Goal: Information Seeking & Learning: Learn about a topic

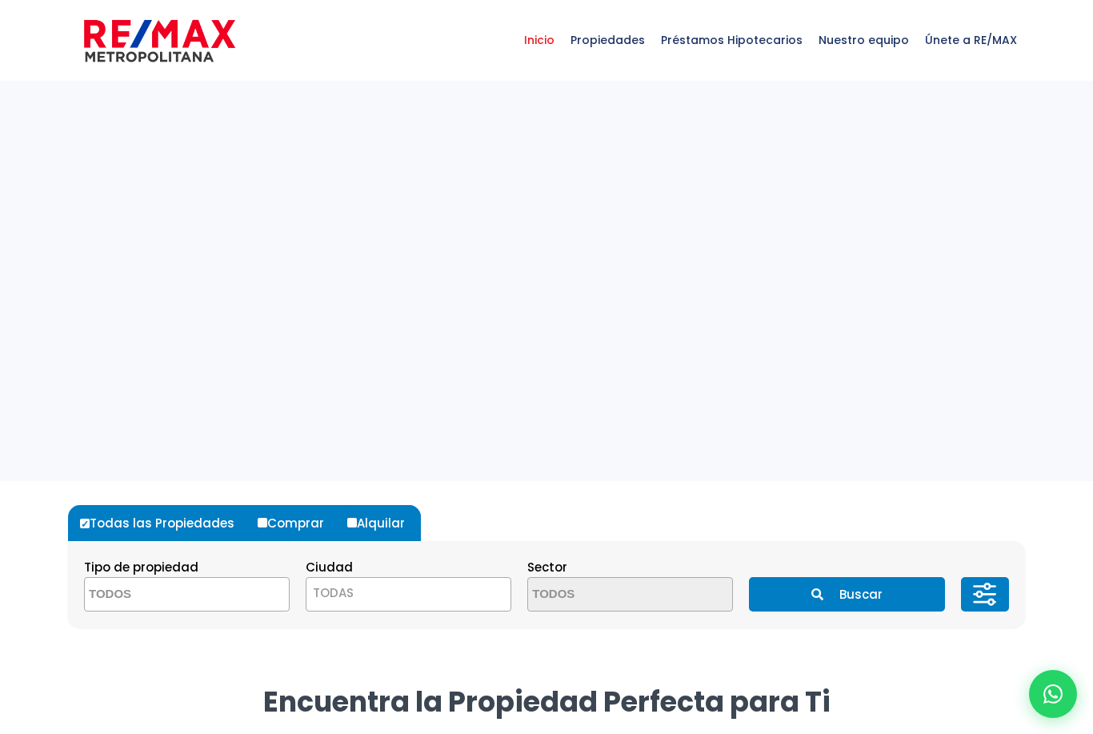
select select
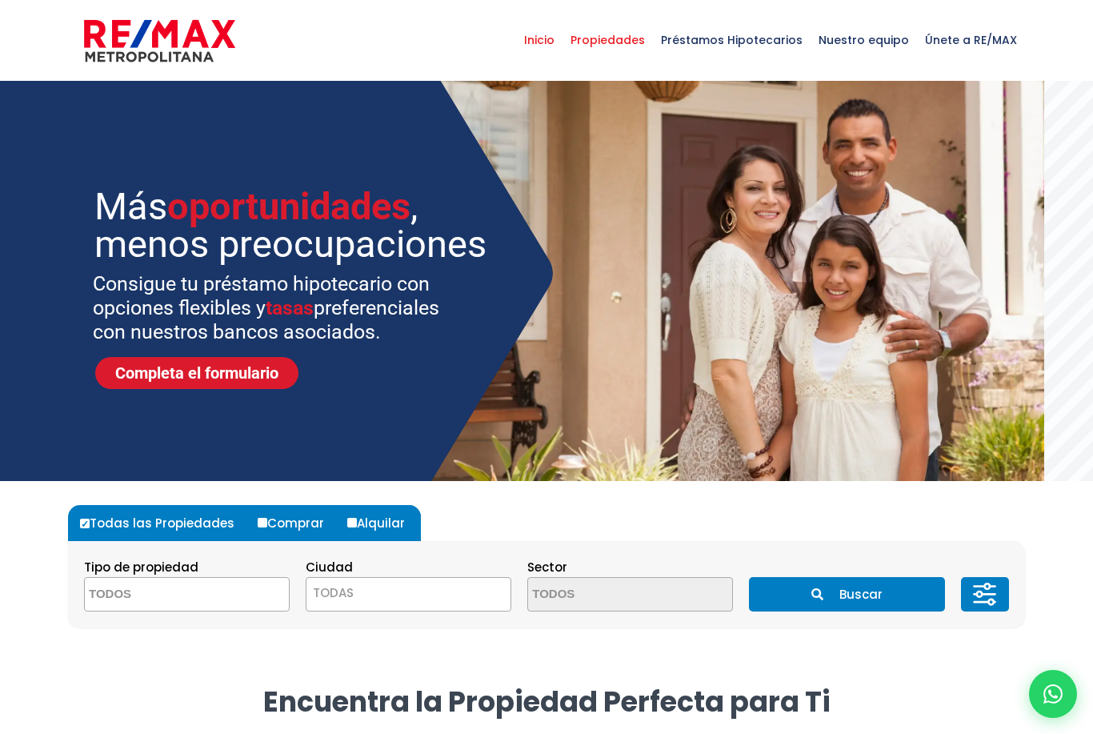
click at [626, 45] on span "Propiedades" at bounding box center [607, 40] width 90 height 48
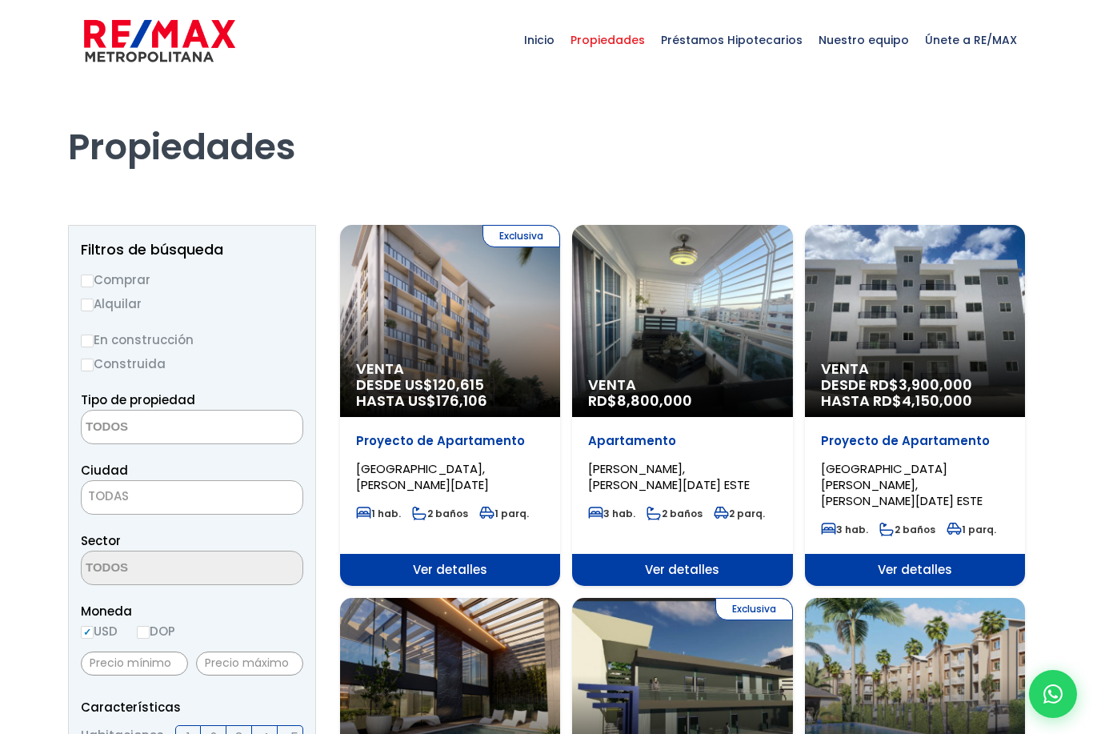
select select
click at [86, 306] on input "Alquilar" at bounding box center [87, 304] width 13 height 13
radio input "true"
click at [113, 424] on textarea "Search" at bounding box center [159, 427] width 155 height 34
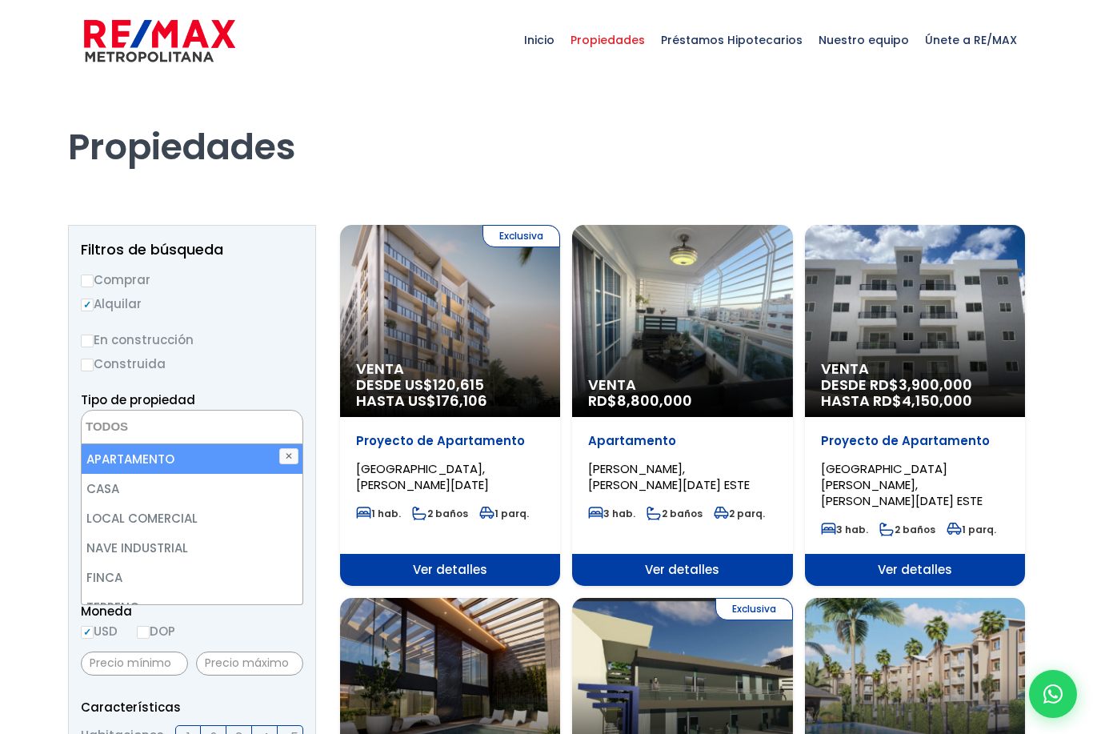
click at [146, 460] on li "APARTAMENTO" at bounding box center [192, 459] width 221 height 30
select select "apartment"
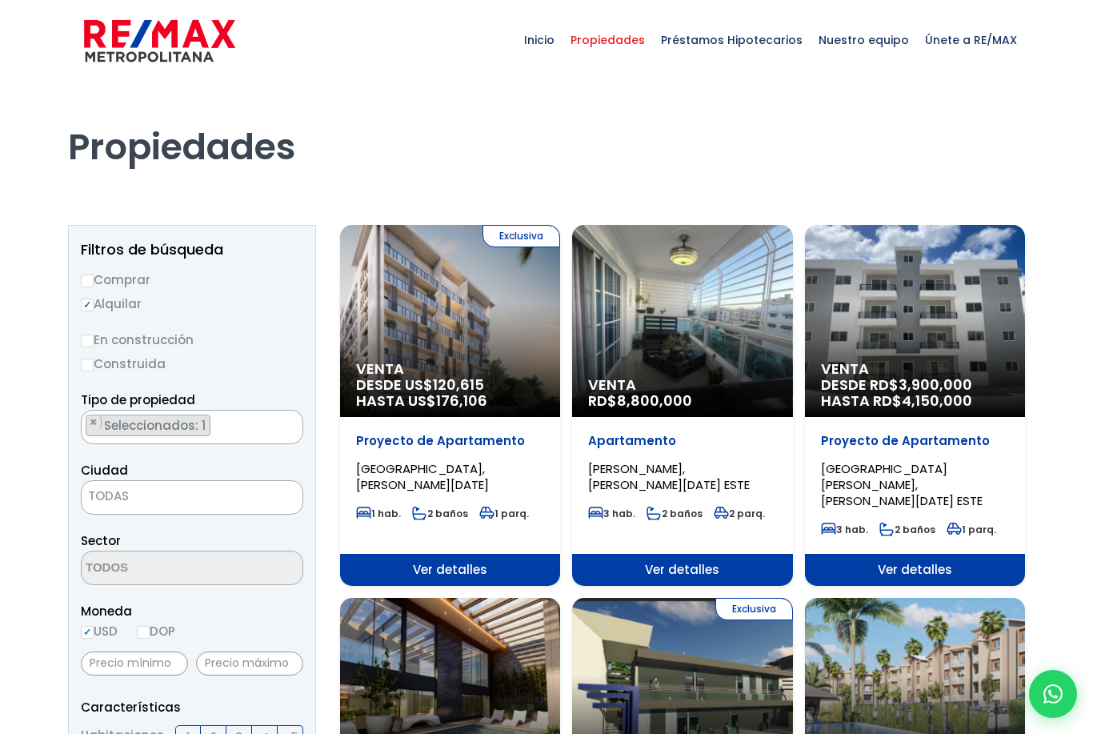
click at [243, 363] on label "Construida" at bounding box center [192, 364] width 222 height 20
click at [0, 0] on input "Construida" at bounding box center [0, 0] width 0 height 0
click at [159, 502] on span "TODAS" at bounding box center [192, 496] width 221 height 22
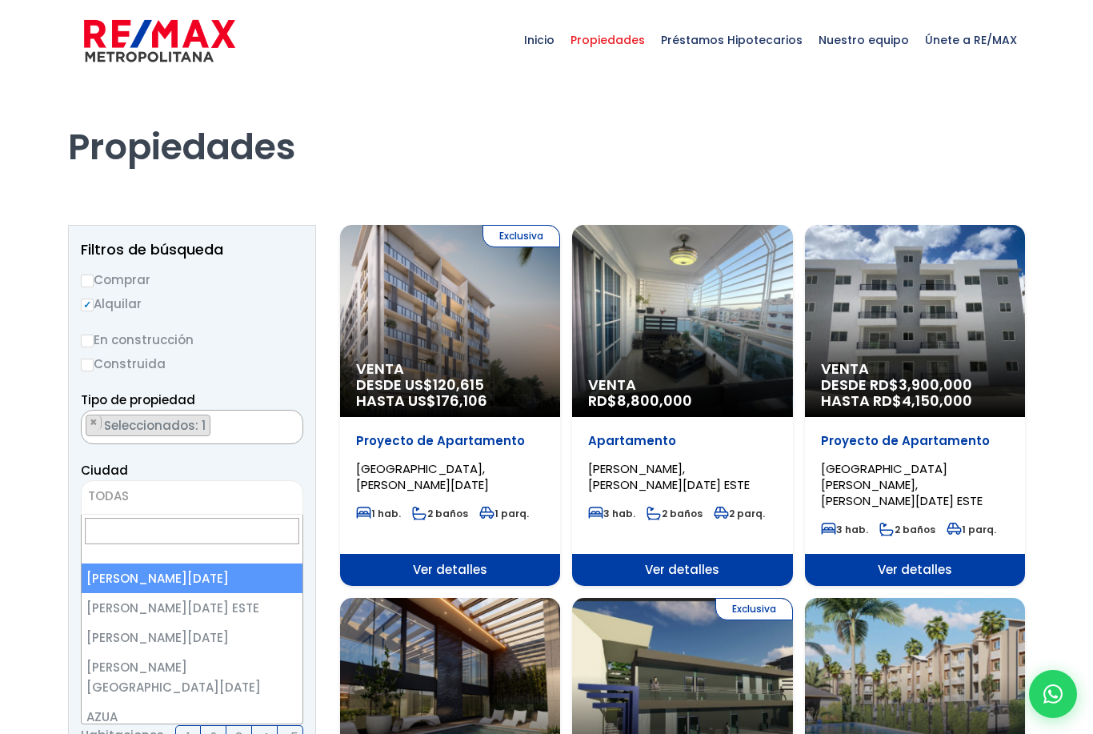
select select "1"
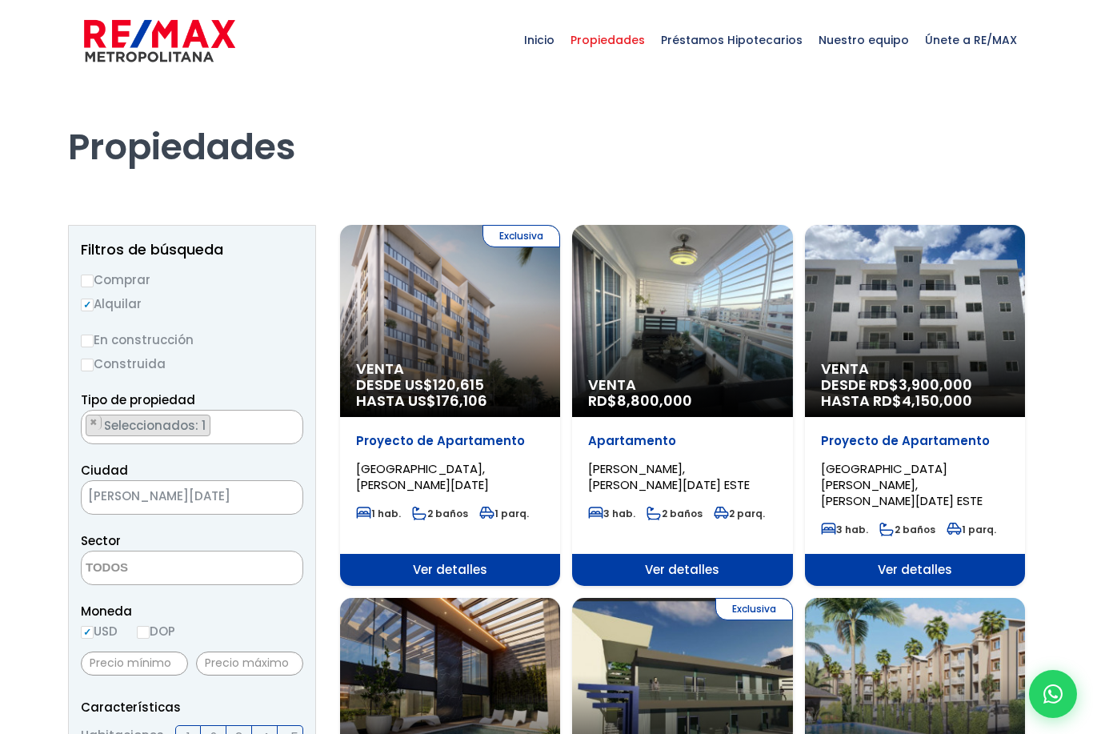
click at [238, 419] on ul "× Seleccionados: 1" at bounding box center [182, 427] width 201 height 34
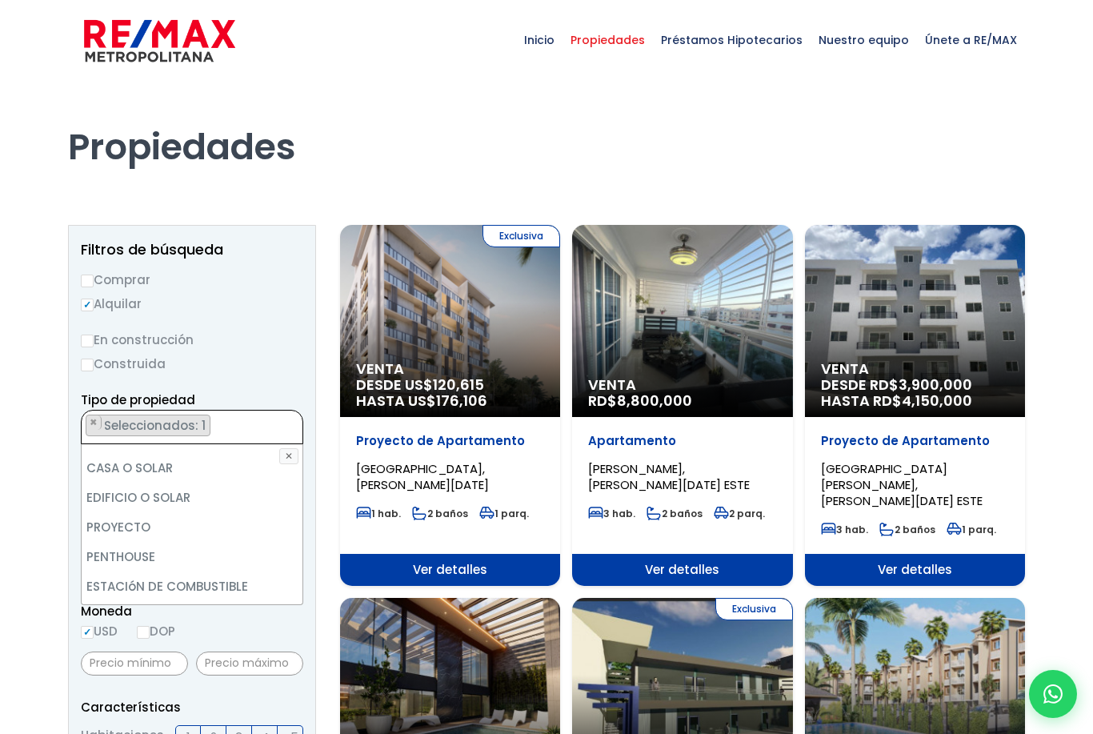
scroll to position [290, 0]
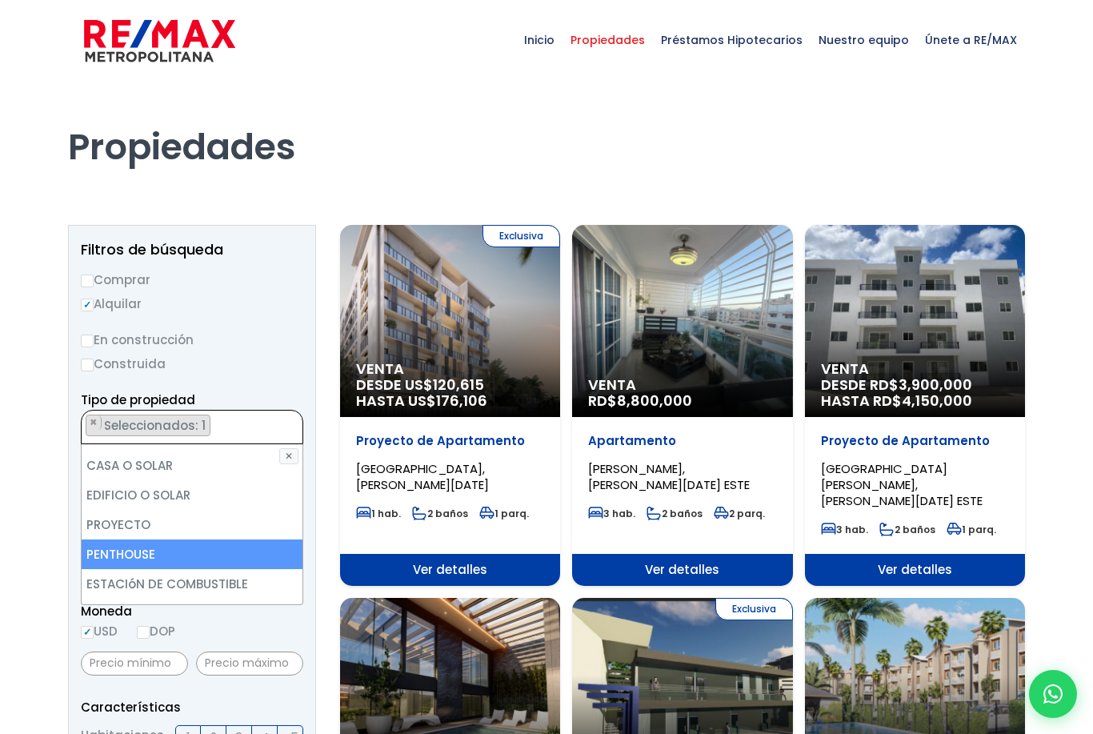
click at [143, 558] on li "PENTHOUSE" at bounding box center [192, 554] width 221 height 30
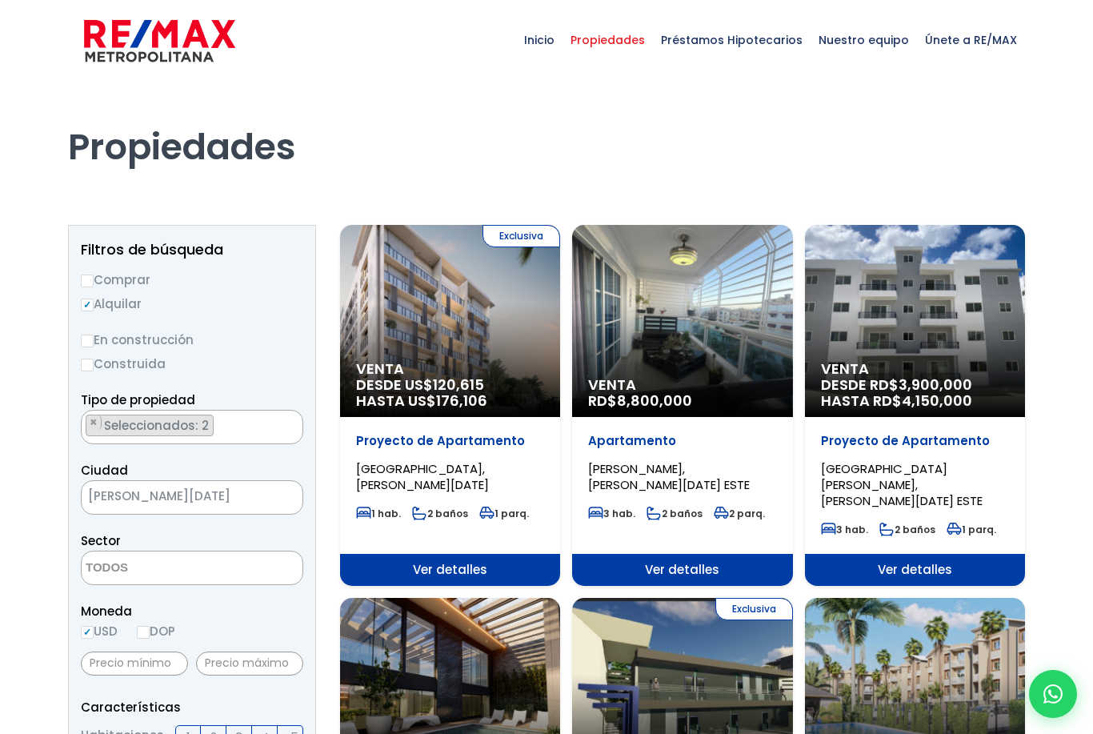
click at [258, 342] on label "En construcción" at bounding box center [192, 340] width 222 height 20
click at [0, 0] on input "En construcción" at bounding box center [0, 0] width 0 height 0
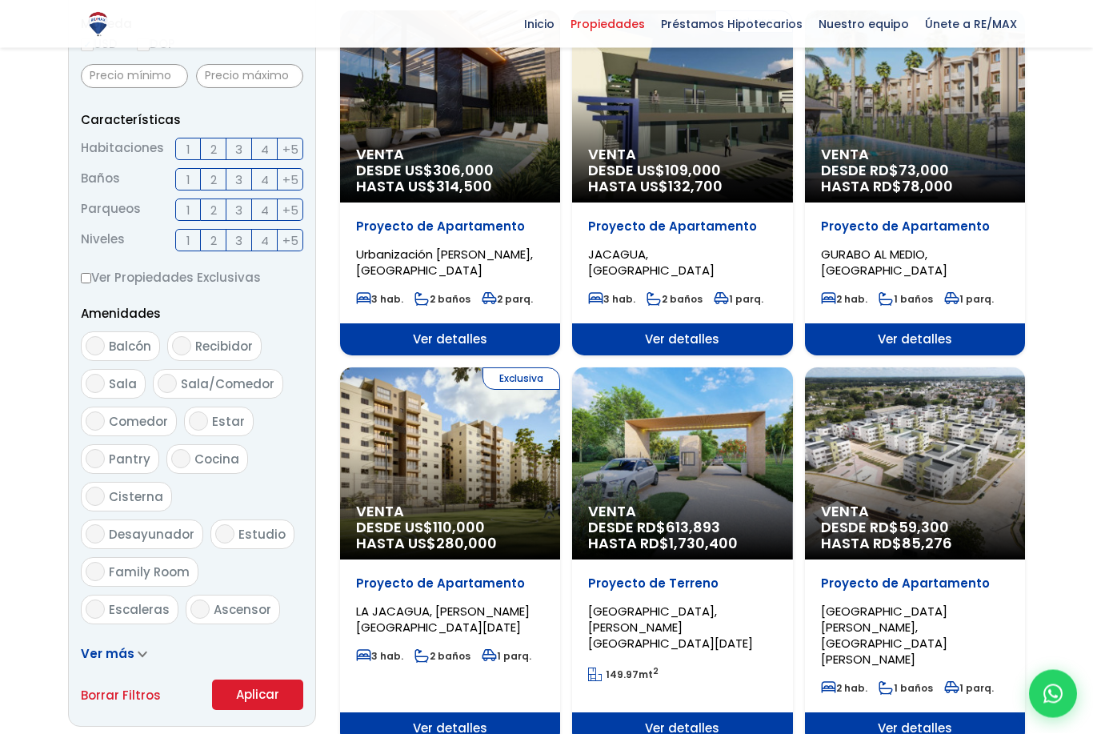
scroll to position [667, 0]
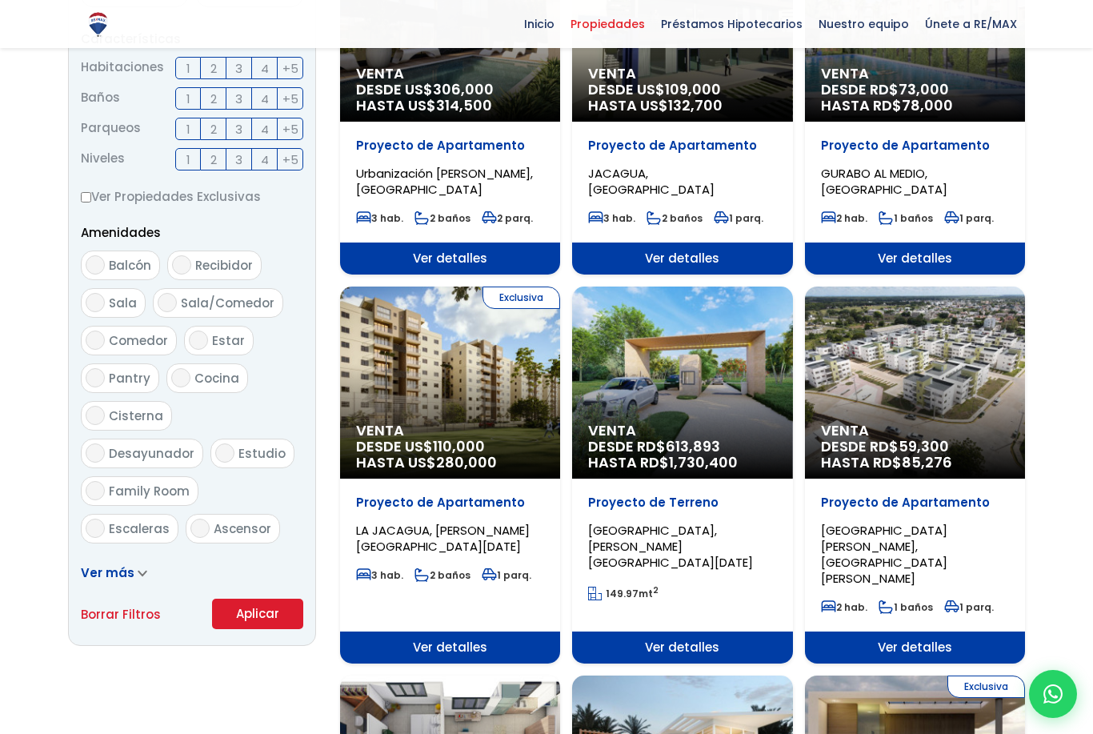
click at [262, 619] on button "Aplicar" at bounding box center [257, 613] width 91 height 30
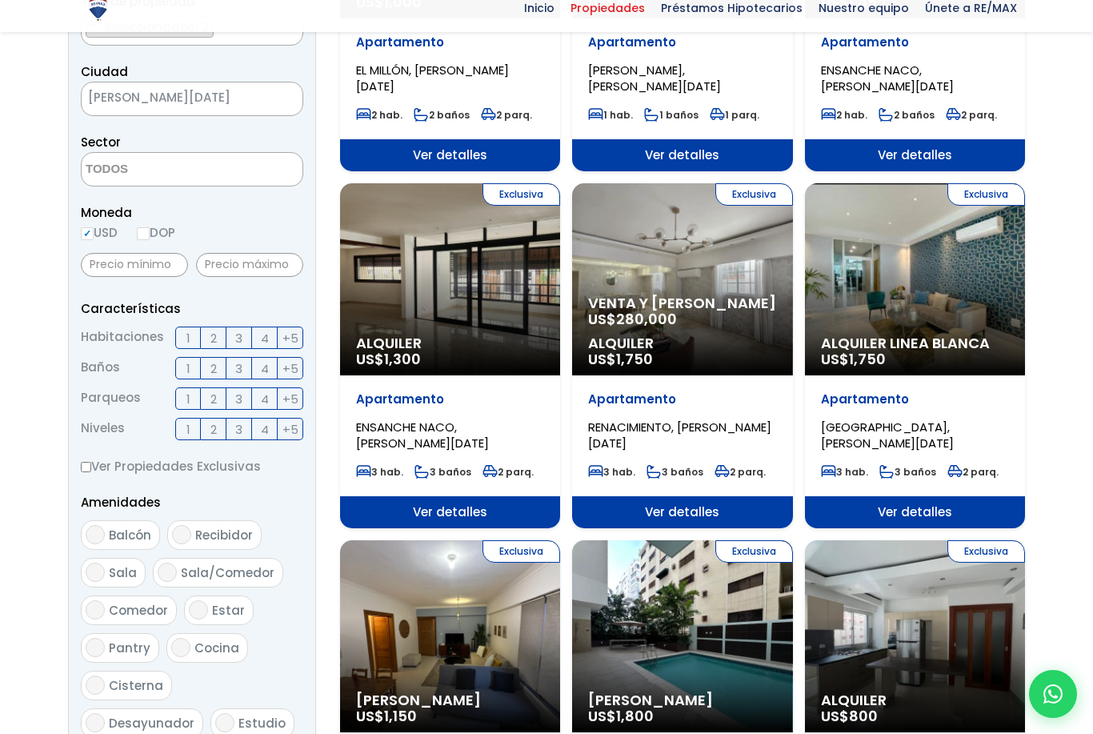
scroll to position [402, 0]
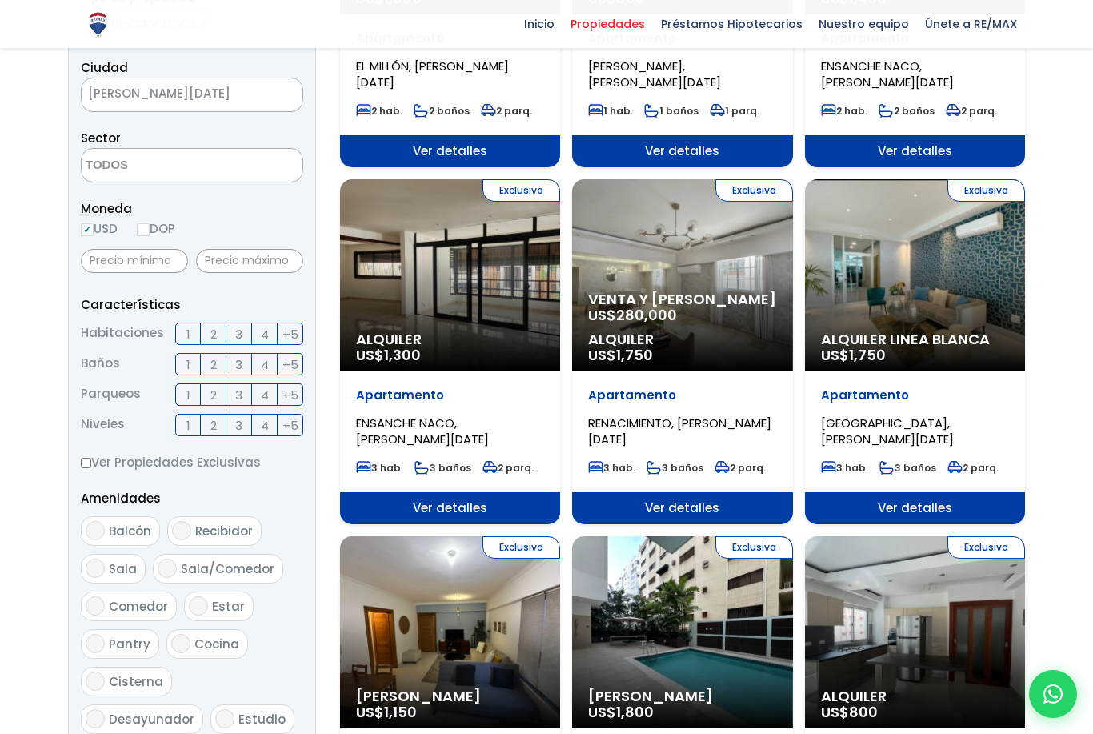
click at [242, 335] on label "3" at bounding box center [239, 333] width 26 height 22
click at [0, 0] on input "3" at bounding box center [0, 0] width 0 height 0
click at [268, 332] on span "4" at bounding box center [265, 334] width 8 height 20
click at [0, 0] on input "4" at bounding box center [0, 0] width 0 height 0
click at [293, 334] on span "+5" at bounding box center [290, 334] width 16 height 20
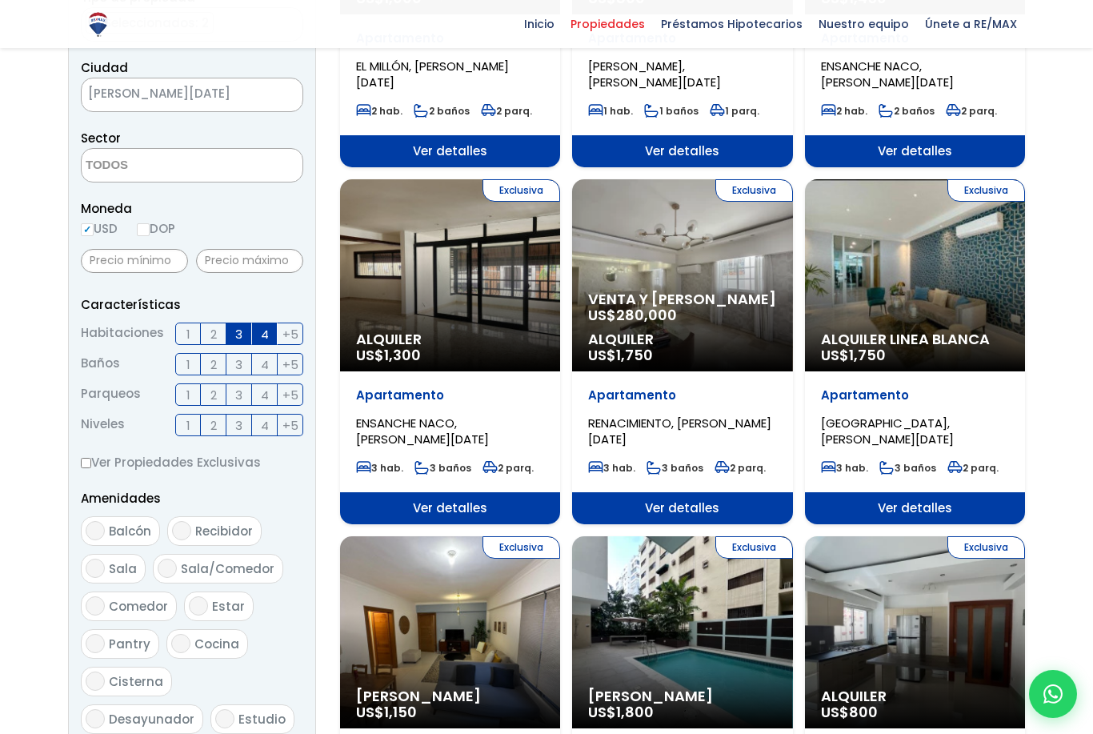
click at [0, 0] on input "+5" at bounding box center [0, 0] width 0 height 0
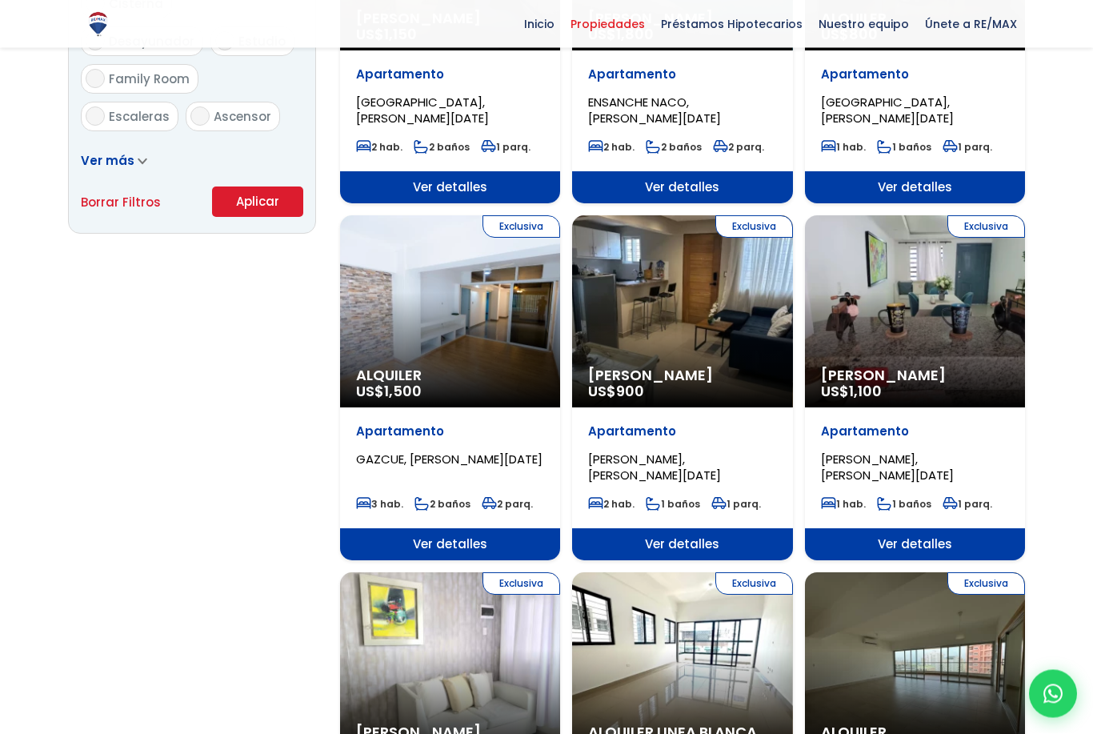
scroll to position [1109, 0]
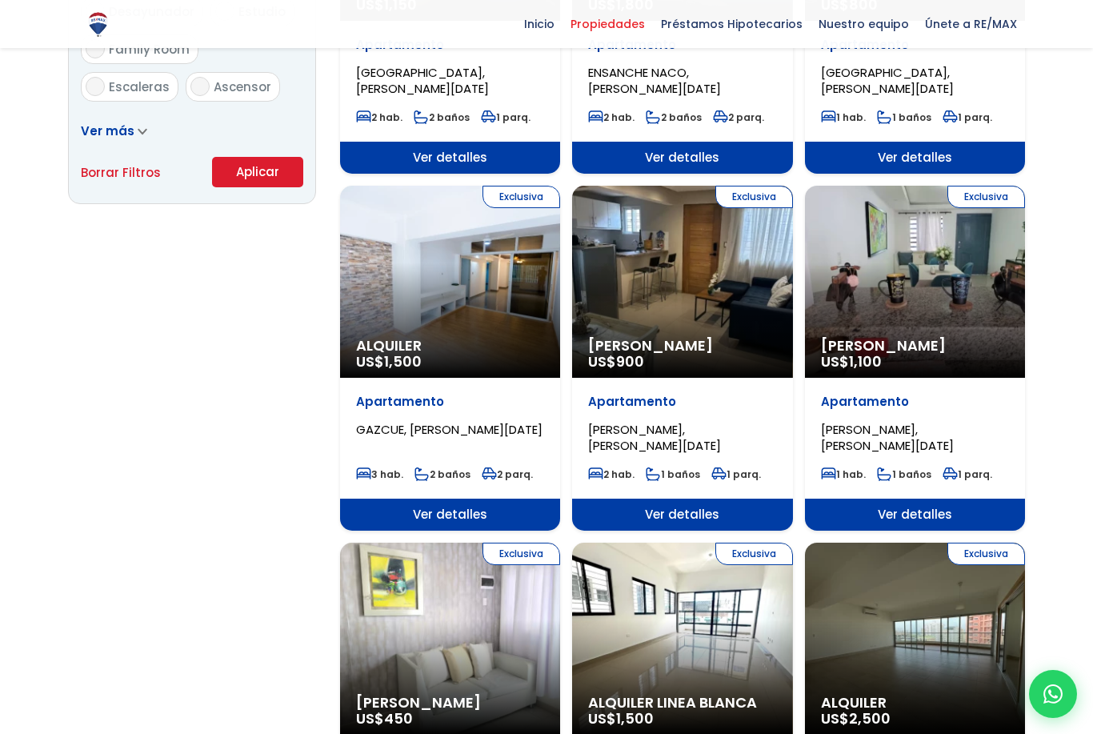
click at [269, 174] on button "Aplicar" at bounding box center [257, 172] width 91 height 30
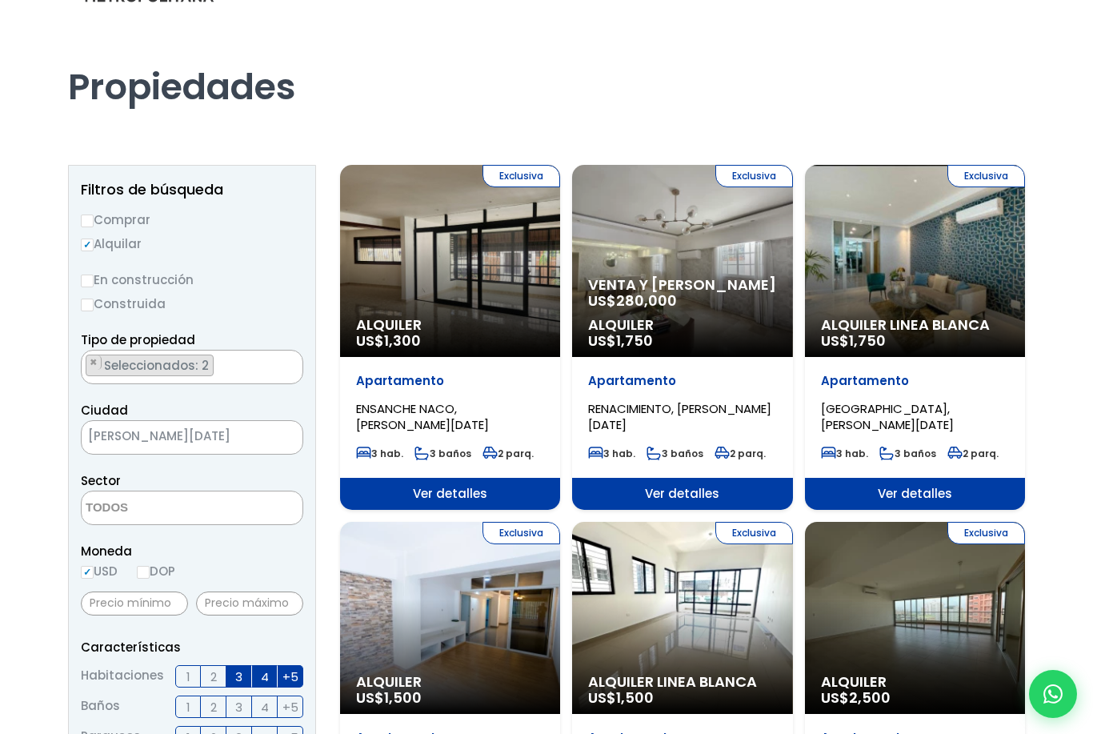
scroll to position [126, 0]
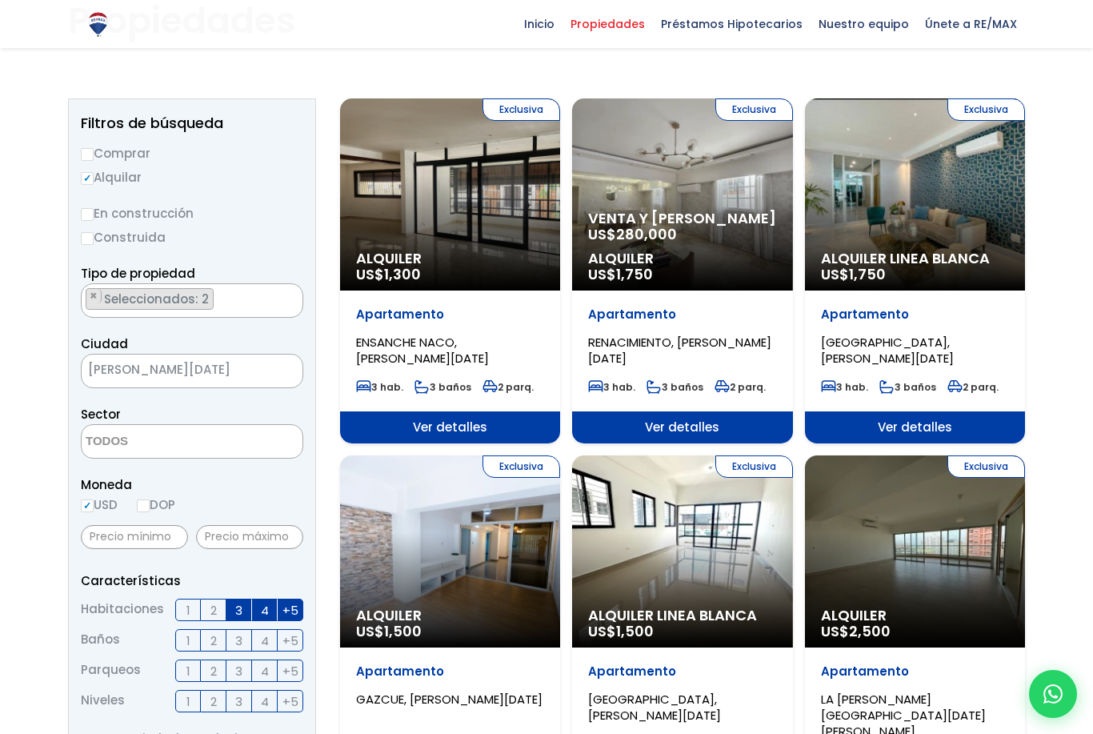
click at [241, 608] on span "3" at bounding box center [238, 610] width 7 height 20
click at [0, 0] on input "3" at bounding box center [0, 0] width 0 height 0
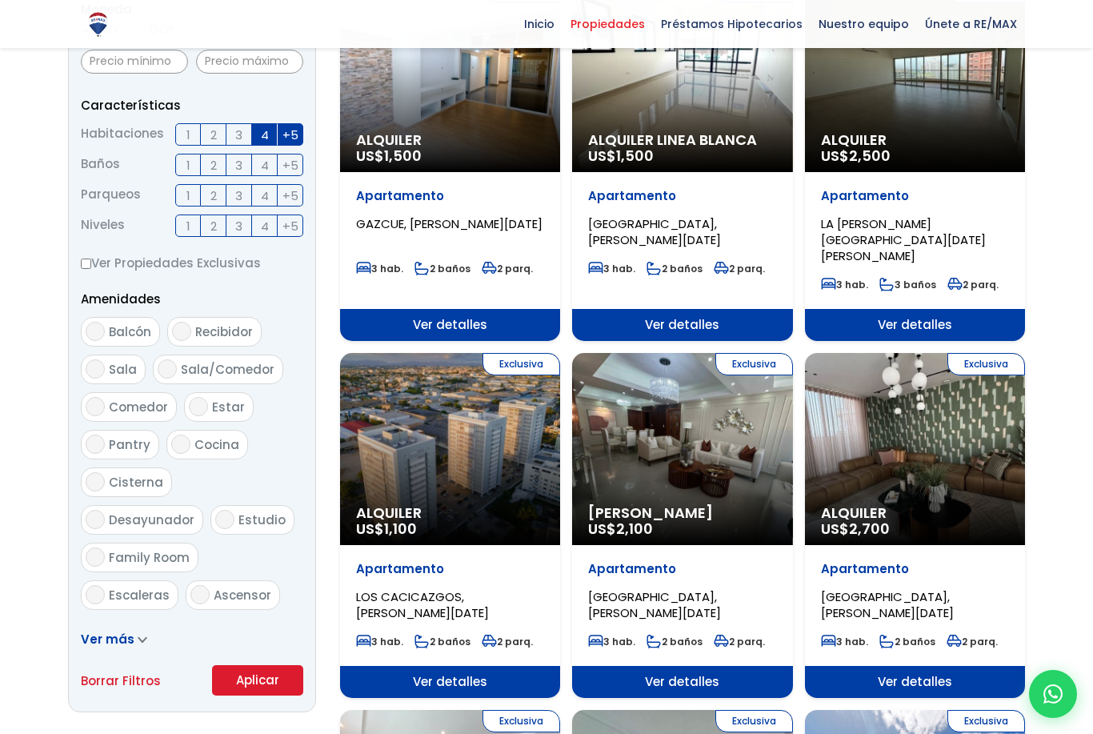
scroll to position [633, 0]
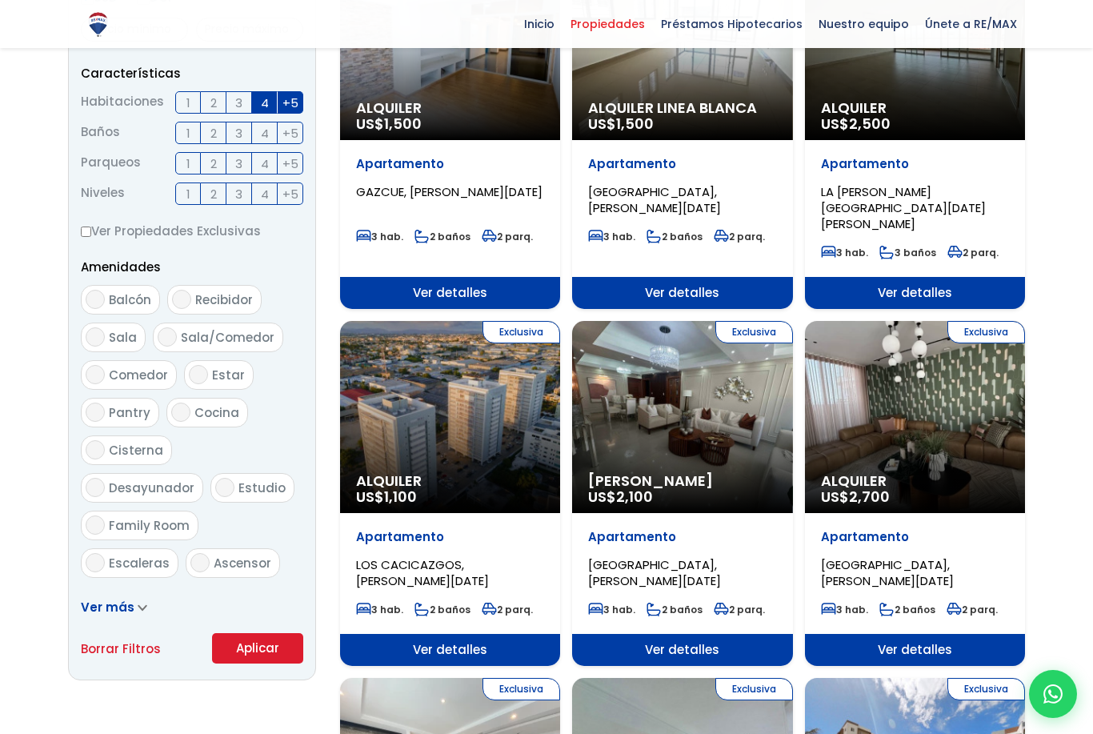
click at [251, 648] on button "Aplicar" at bounding box center [257, 648] width 91 height 30
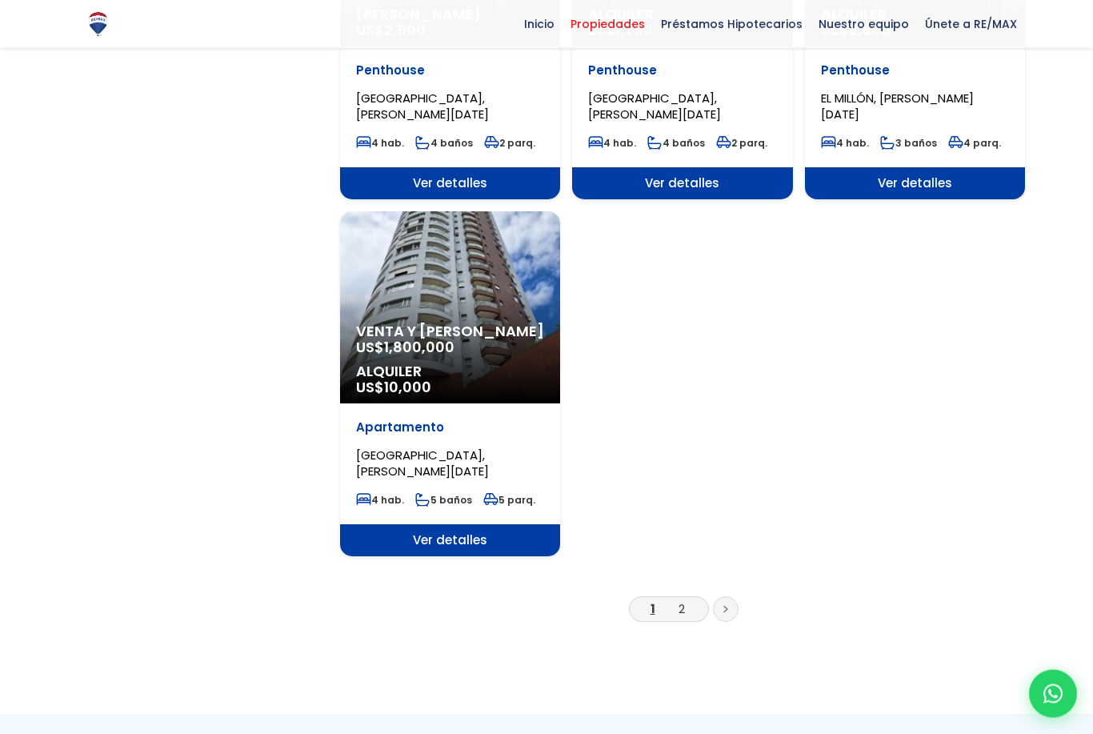
scroll to position [1865, 0]
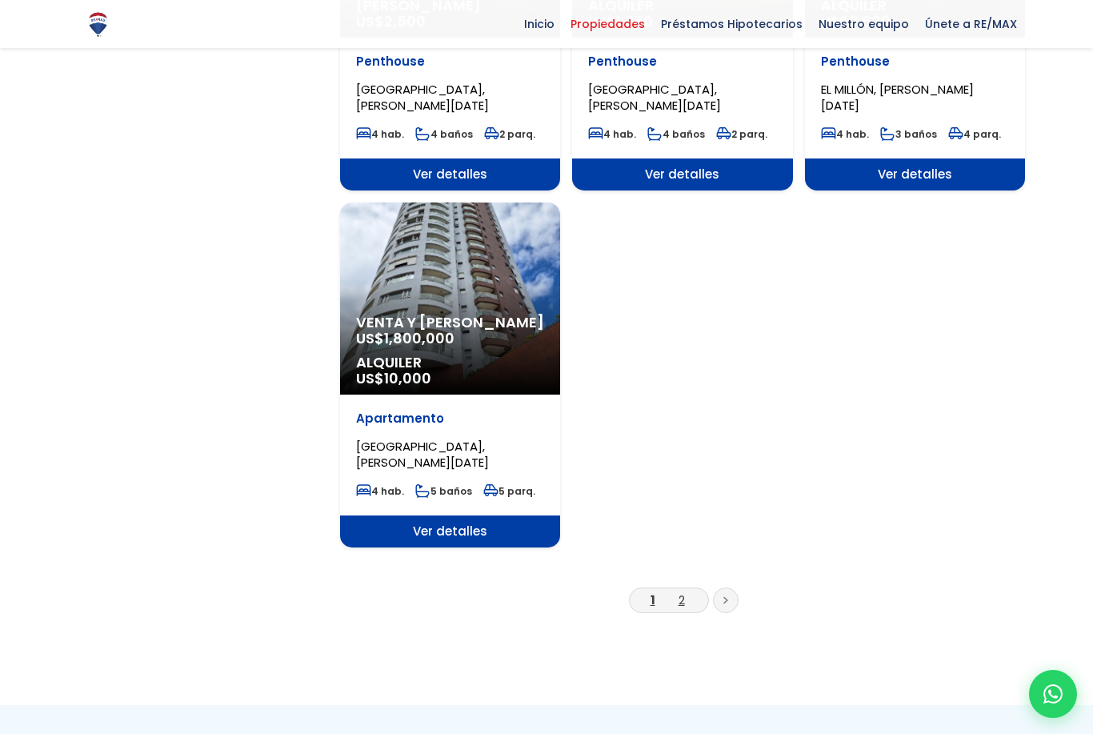
click at [682, 591] on link "2" at bounding box center [681, 599] width 6 height 17
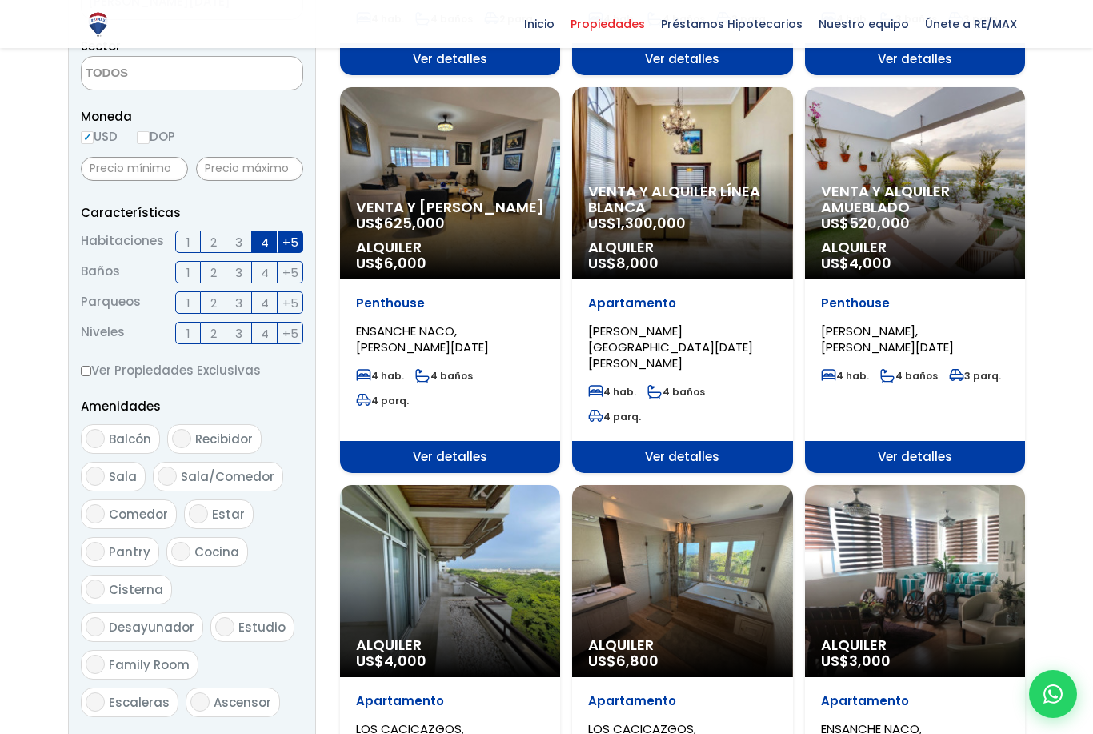
scroll to position [494, 0]
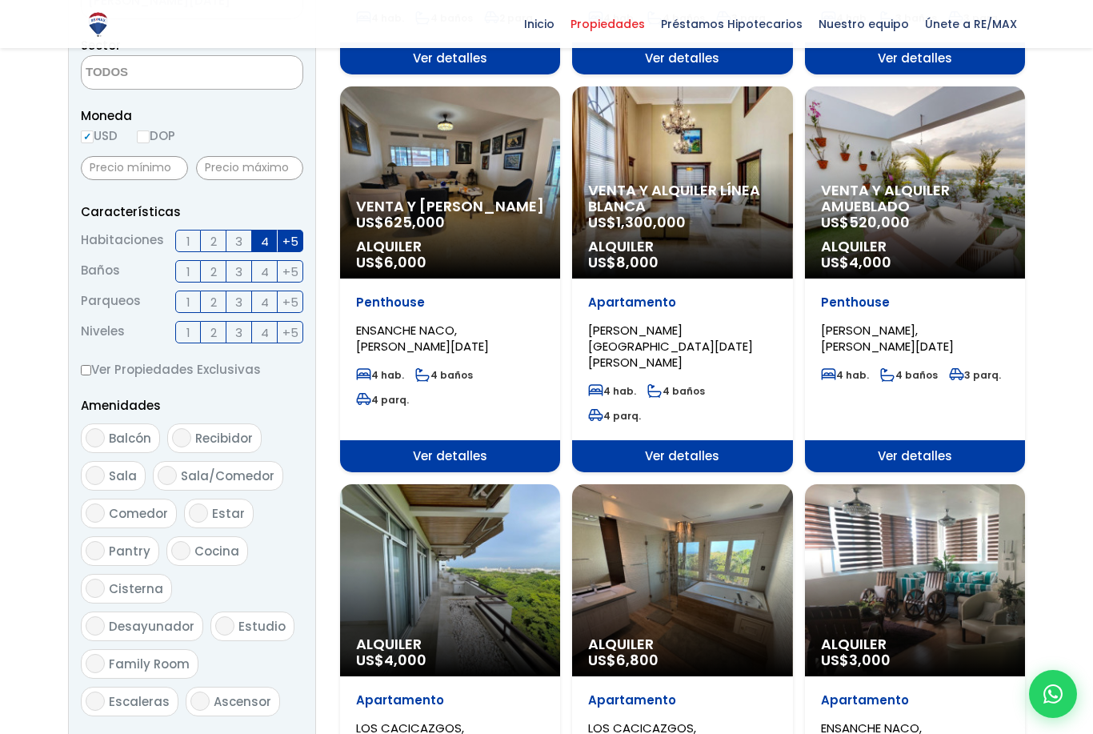
click at [466, 589] on div "Alquiler US$ 4,000" at bounding box center [450, 580] width 220 height 192
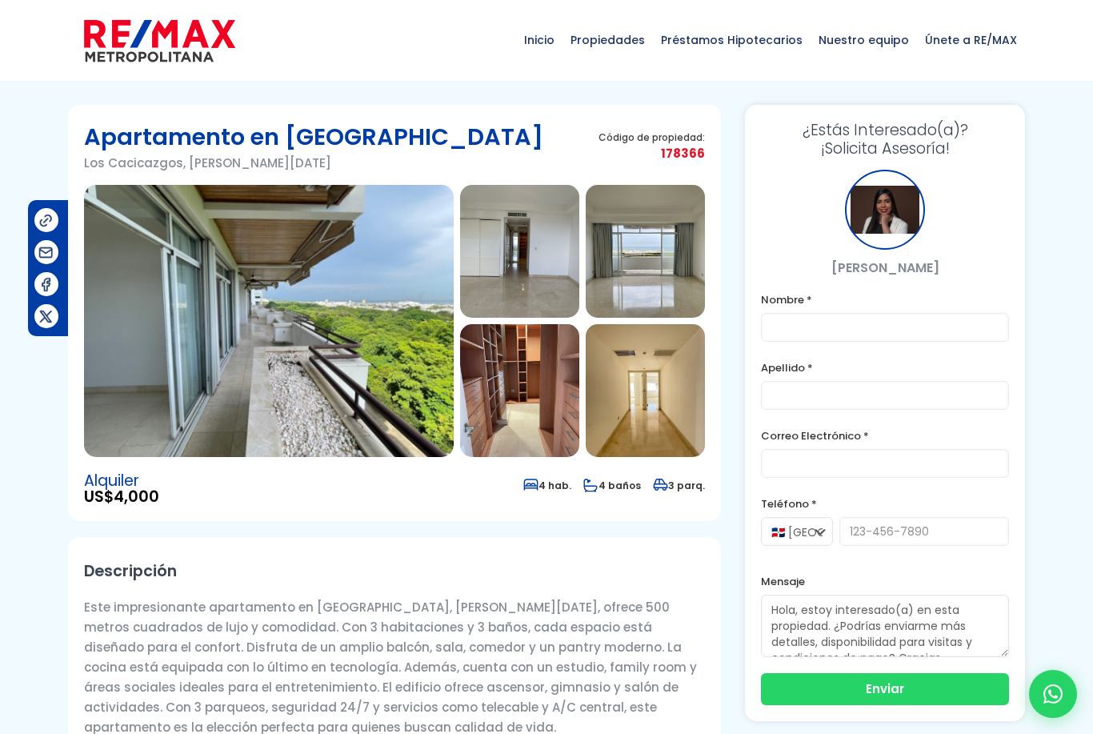
click at [380, 348] on img at bounding box center [269, 321] width 370 height 272
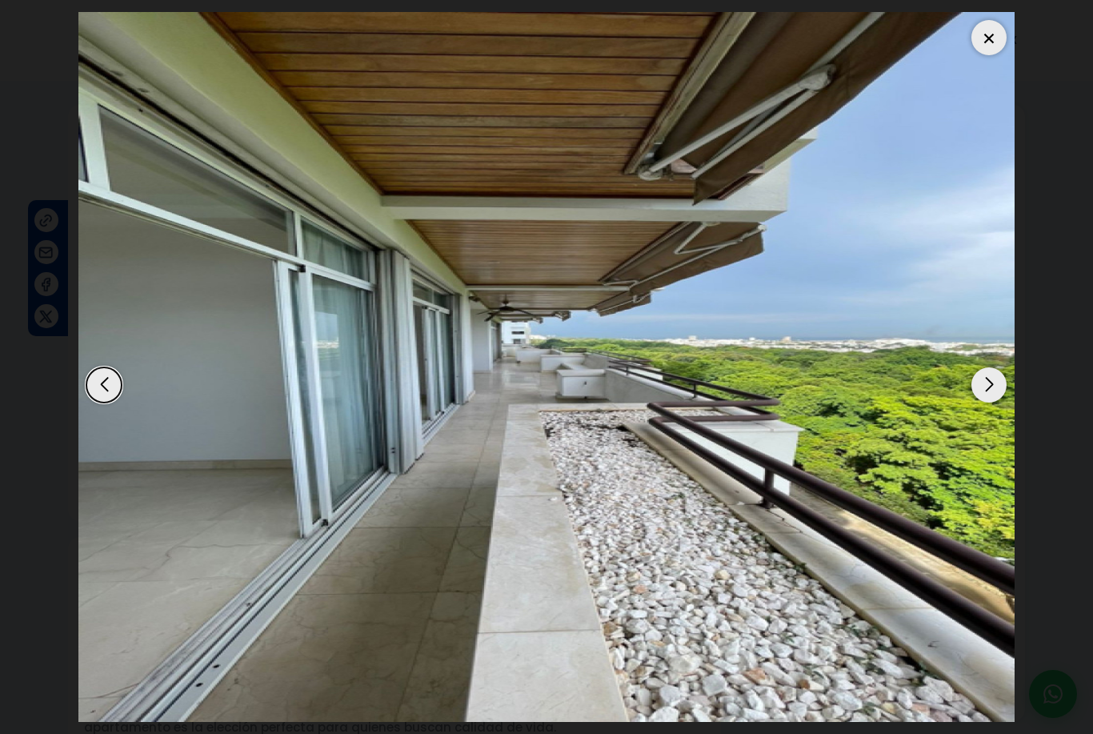
click at [990, 379] on div "Next slide" at bounding box center [988, 384] width 35 height 35
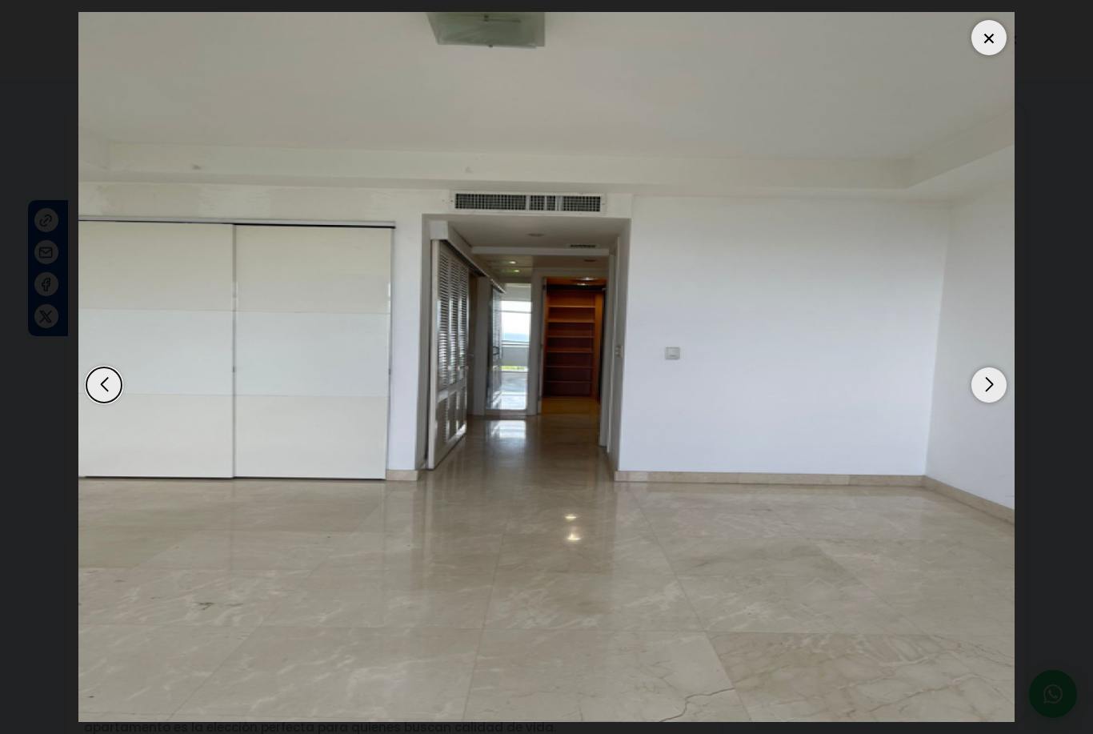
click at [990, 379] on div "Next slide" at bounding box center [988, 384] width 35 height 35
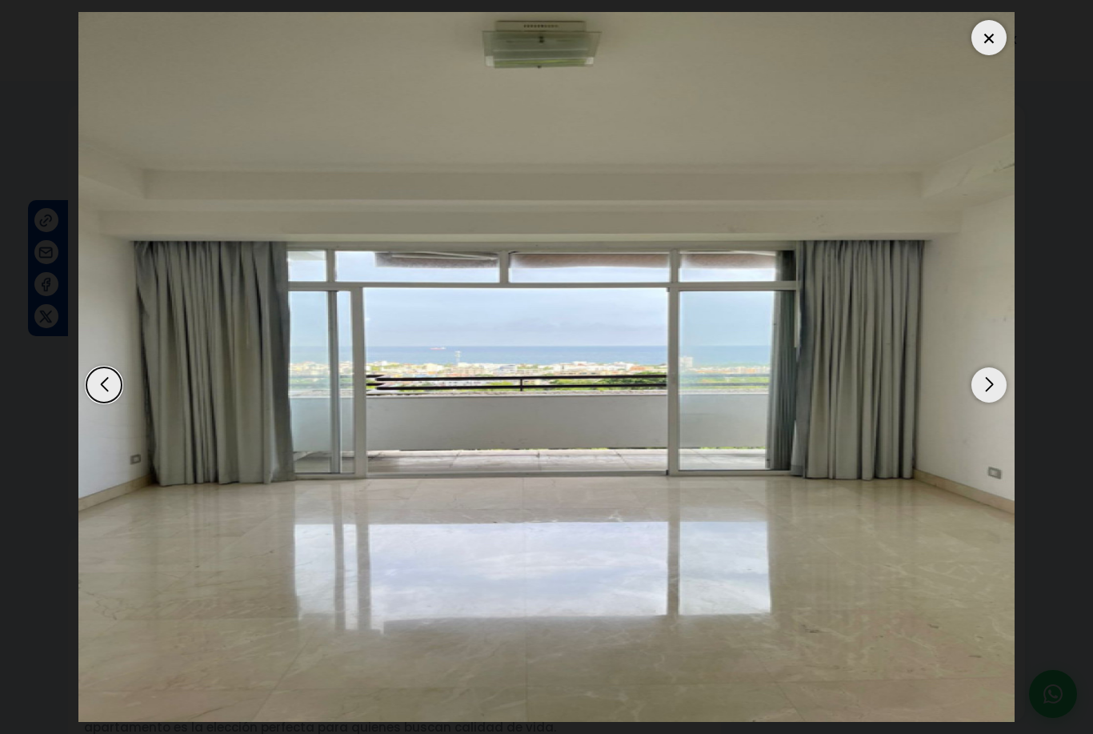
click at [990, 380] on div "Next slide" at bounding box center [988, 384] width 35 height 35
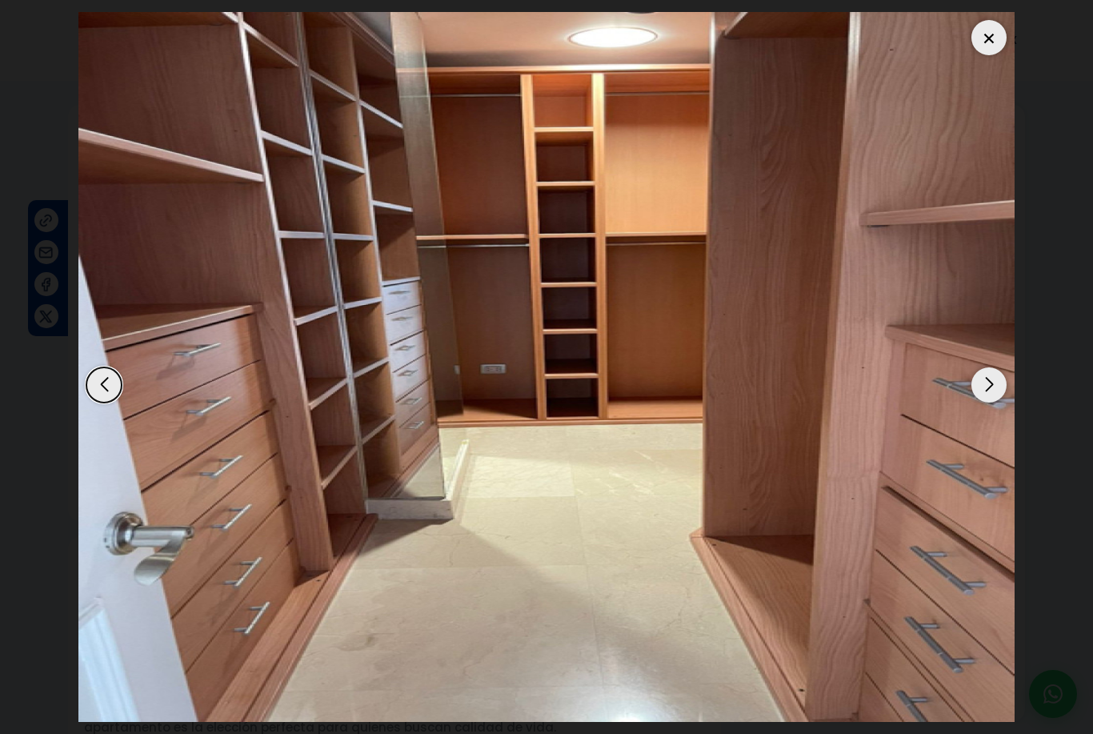
click at [990, 380] on div "Next slide" at bounding box center [988, 384] width 35 height 35
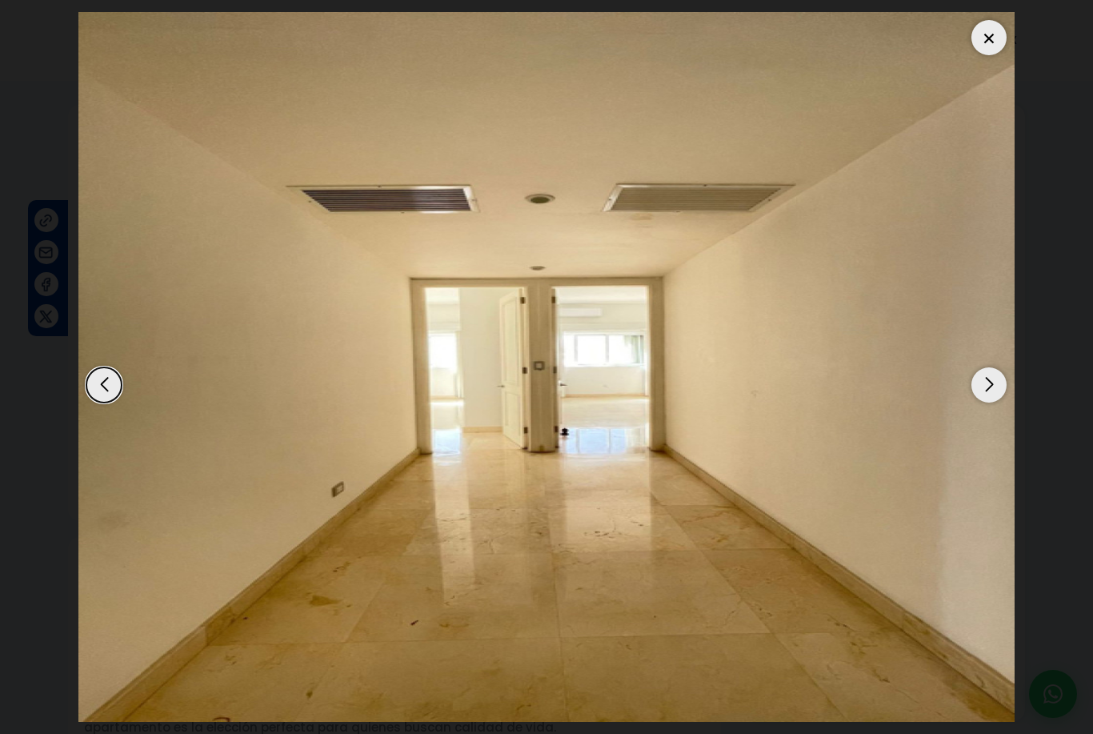
click at [990, 380] on div "Next slide" at bounding box center [988, 384] width 35 height 35
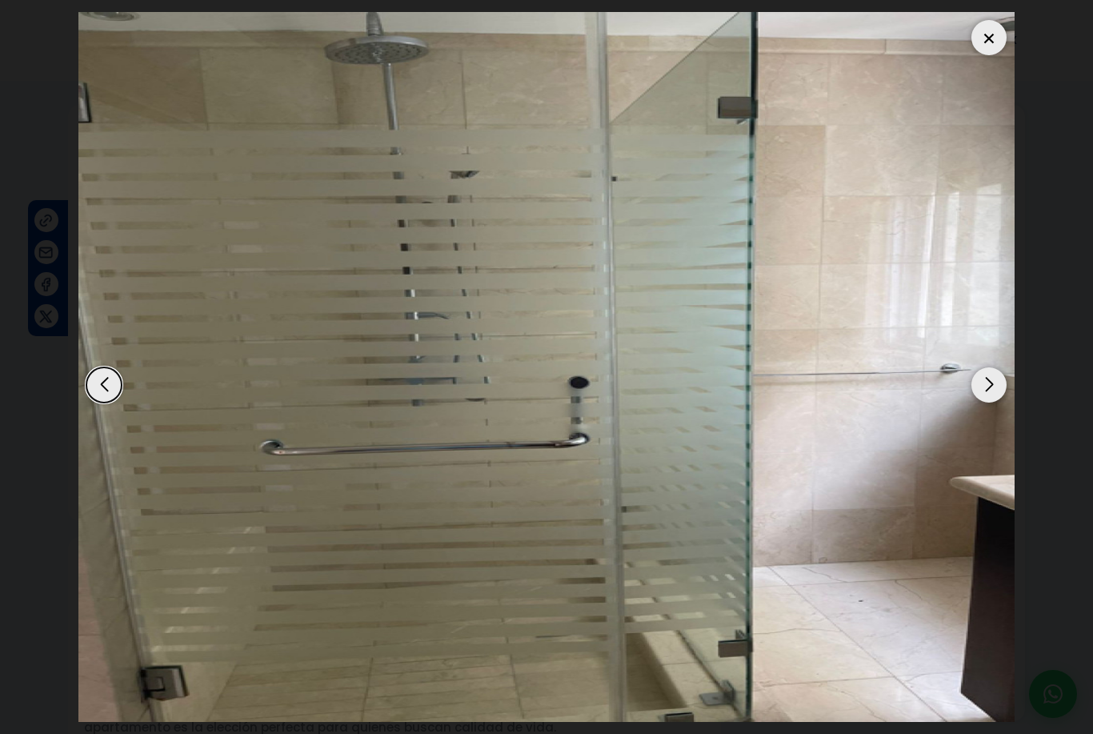
click at [990, 380] on div "Next slide" at bounding box center [988, 384] width 35 height 35
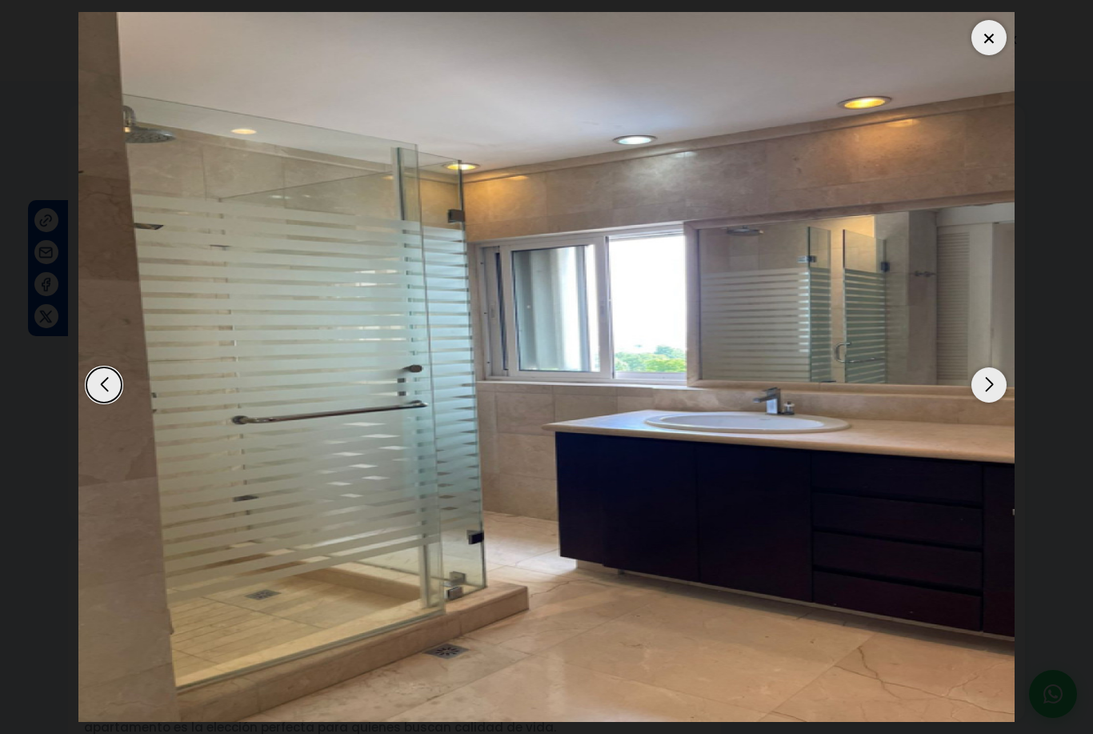
click at [990, 380] on div "Next slide" at bounding box center [988, 384] width 35 height 35
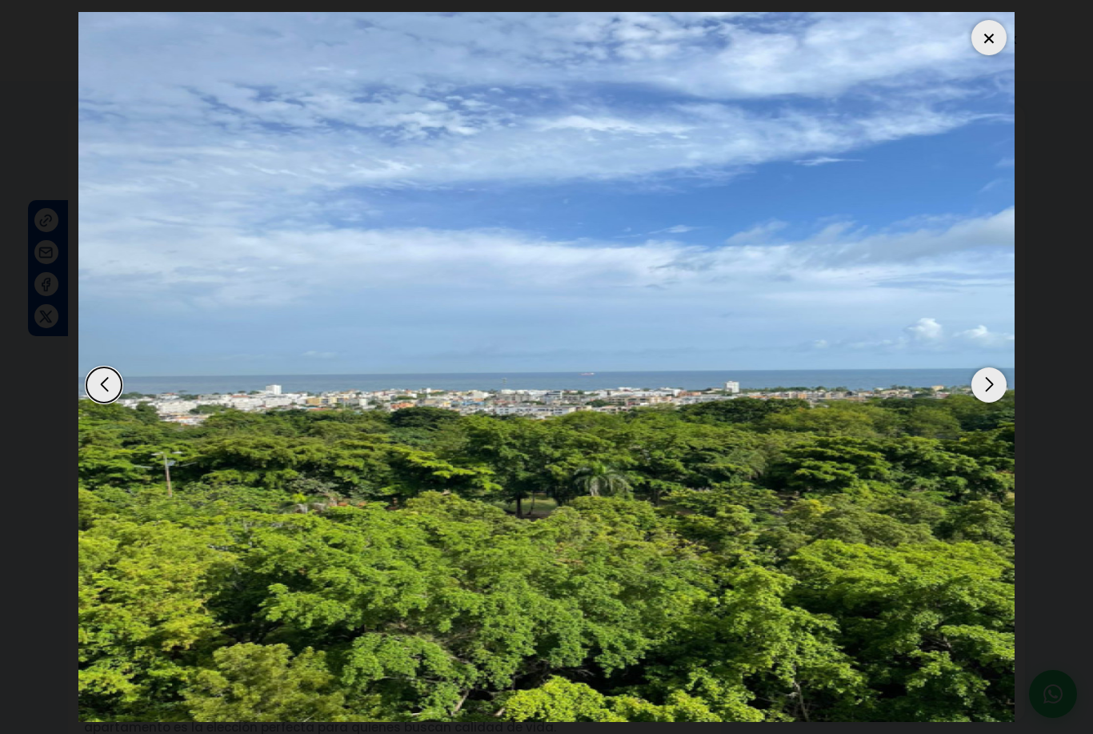
click at [990, 381] on div "Next slide" at bounding box center [988, 384] width 35 height 35
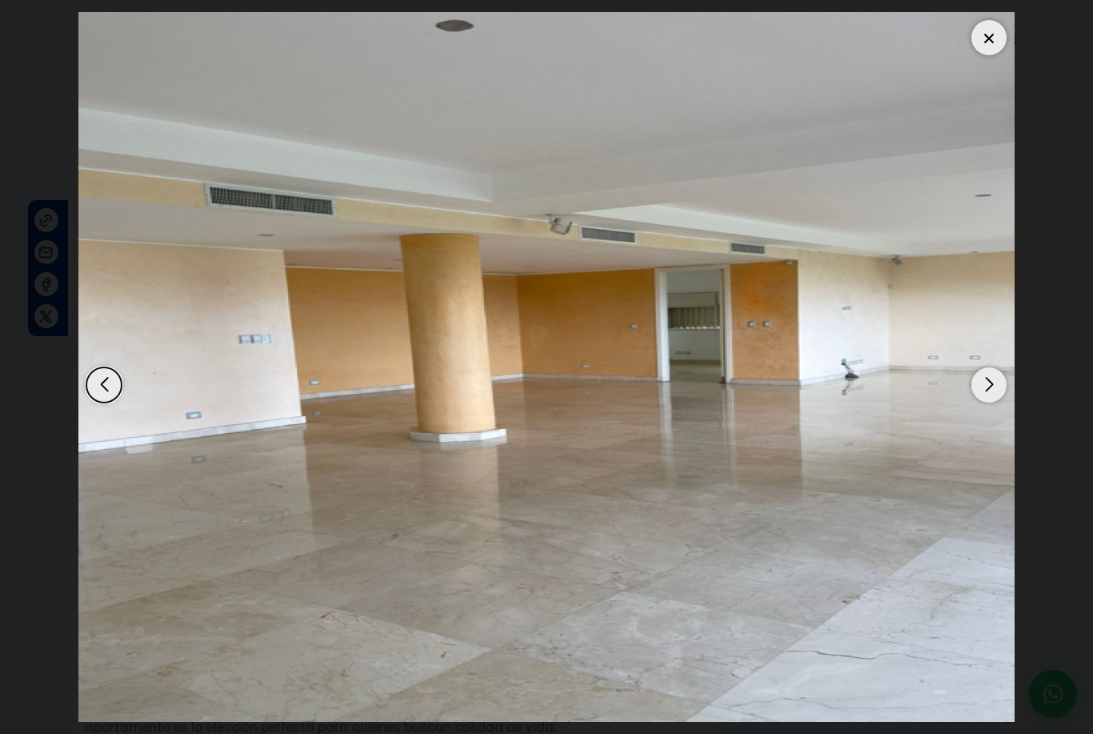
click at [990, 382] on div "Next slide" at bounding box center [988, 384] width 35 height 35
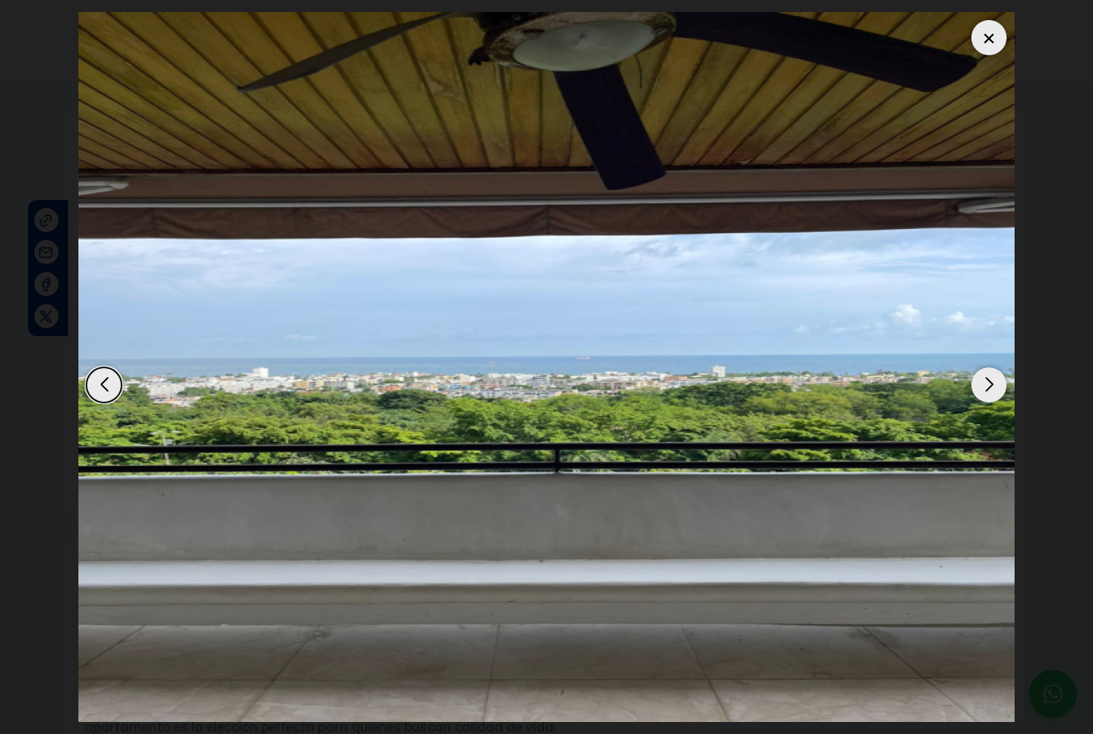
click at [990, 382] on div "Next slide" at bounding box center [988, 384] width 35 height 35
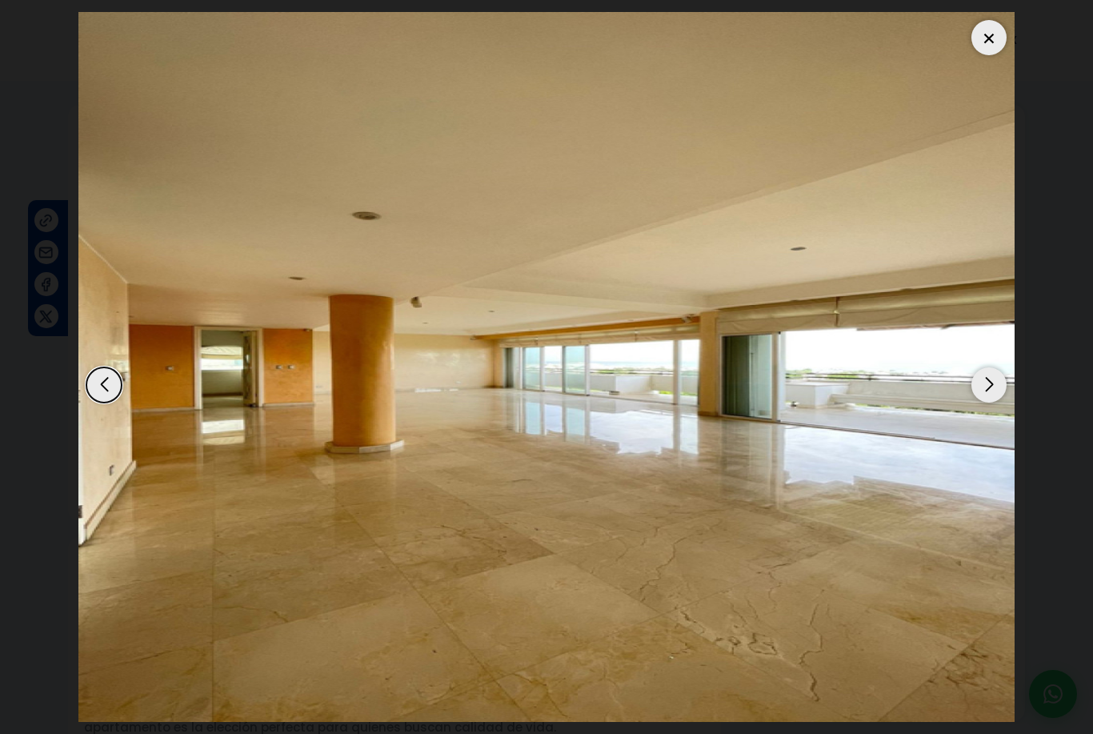
click at [990, 382] on div "Next slide" at bounding box center [988, 384] width 35 height 35
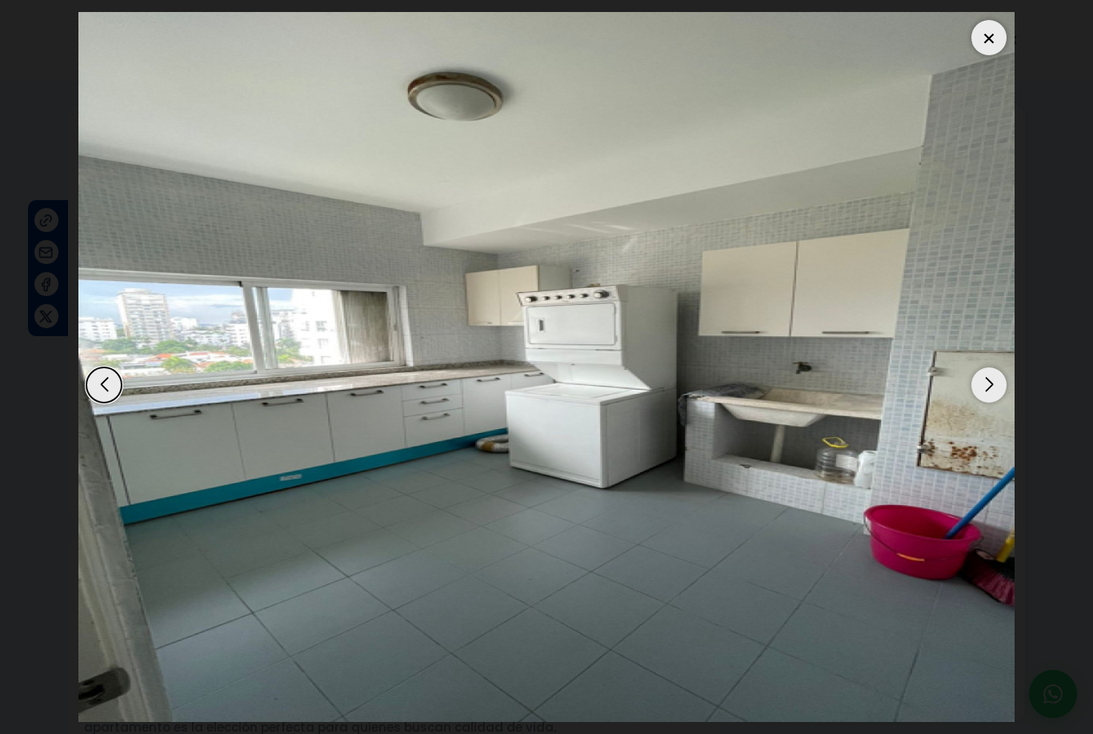
click at [990, 382] on div "Next slide" at bounding box center [988, 384] width 35 height 35
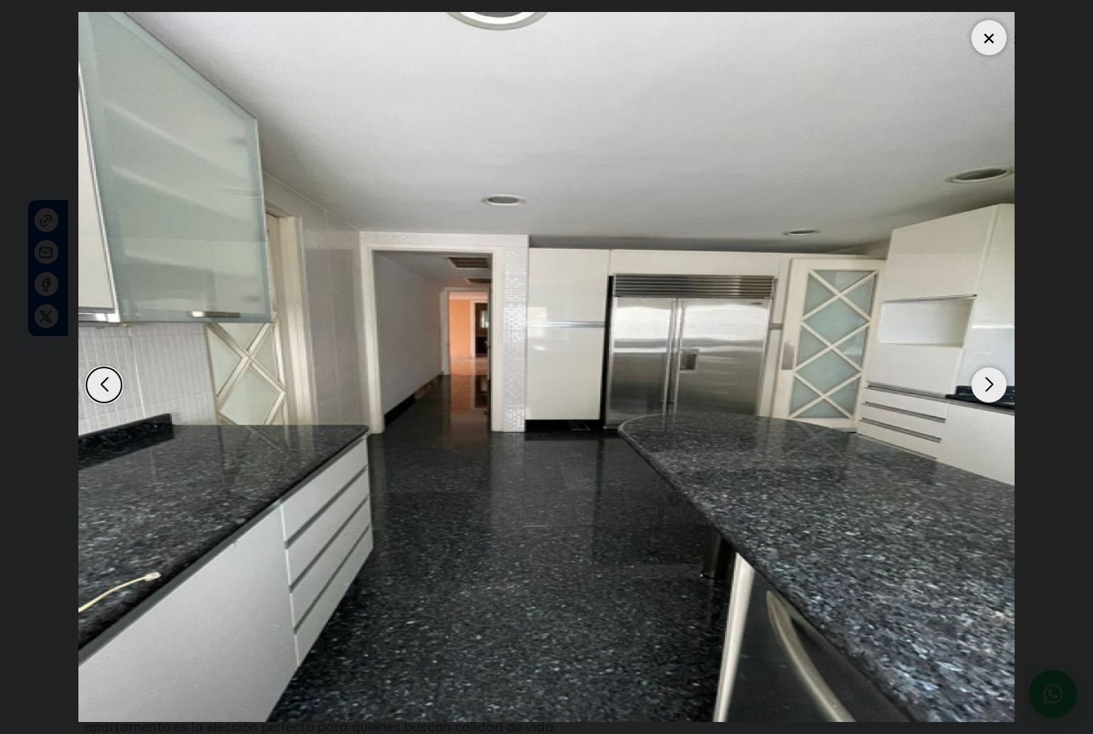
click at [990, 384] on div "Next slide" at bounding box center [988, 384] width 35 height 35
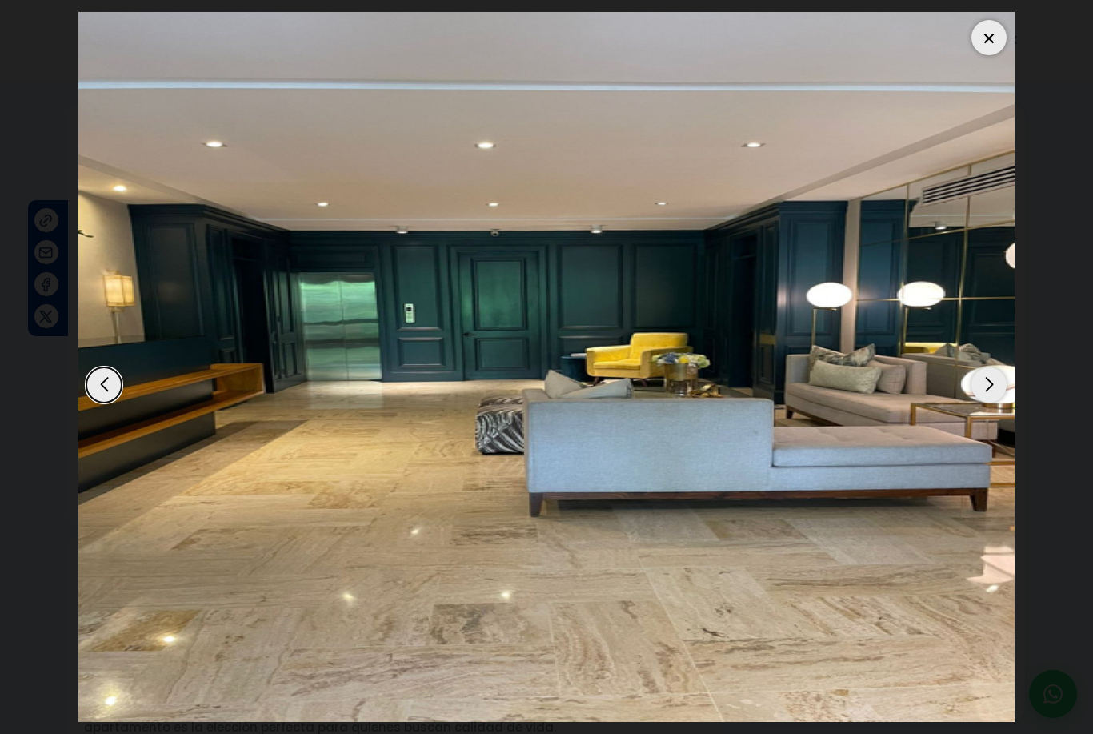
click at [990, 386] on div "Next slide" at bounding box center [988, 384] width 35 height 35
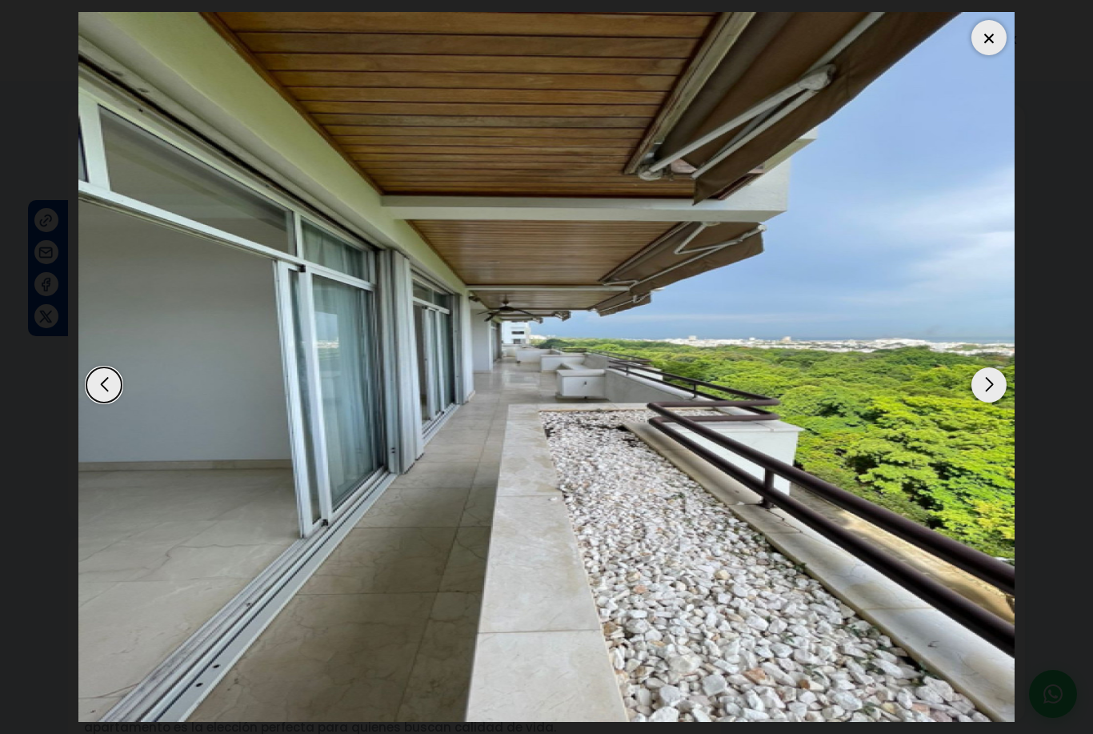
click at [990, 387] on div "Next slide" at bounding box center [988, 384] width 35 height 35
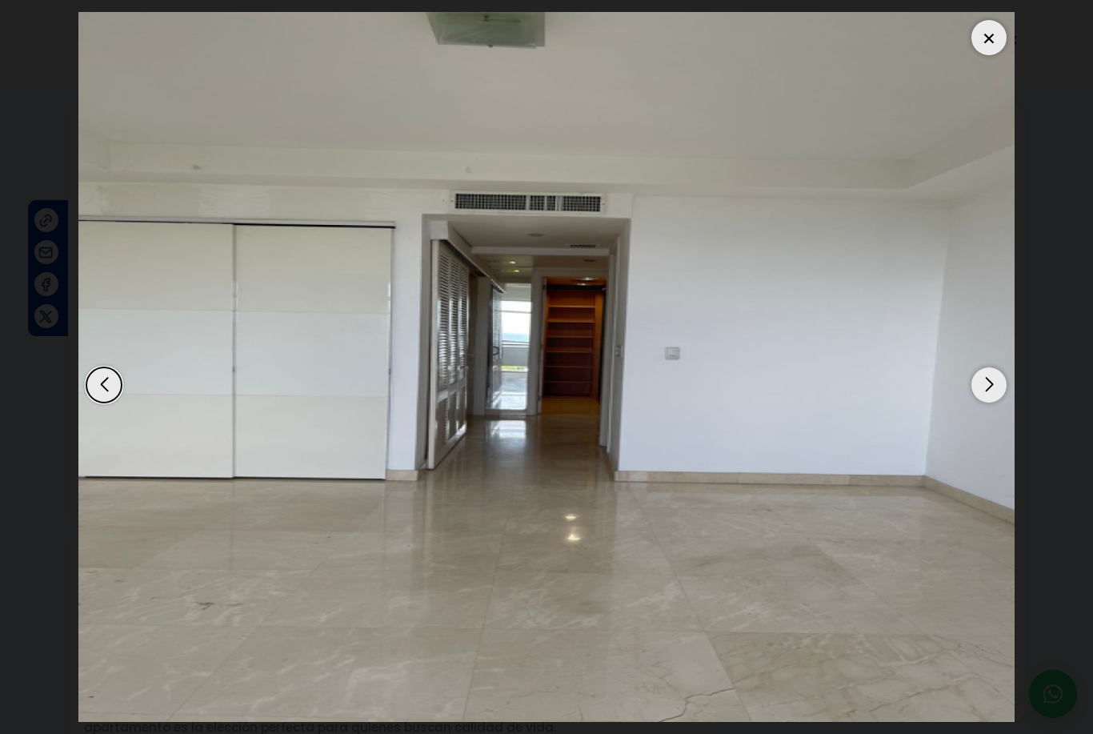
click at [990, 388] on div "Next slide" at bounding box center [988, 384] width 35 height 35
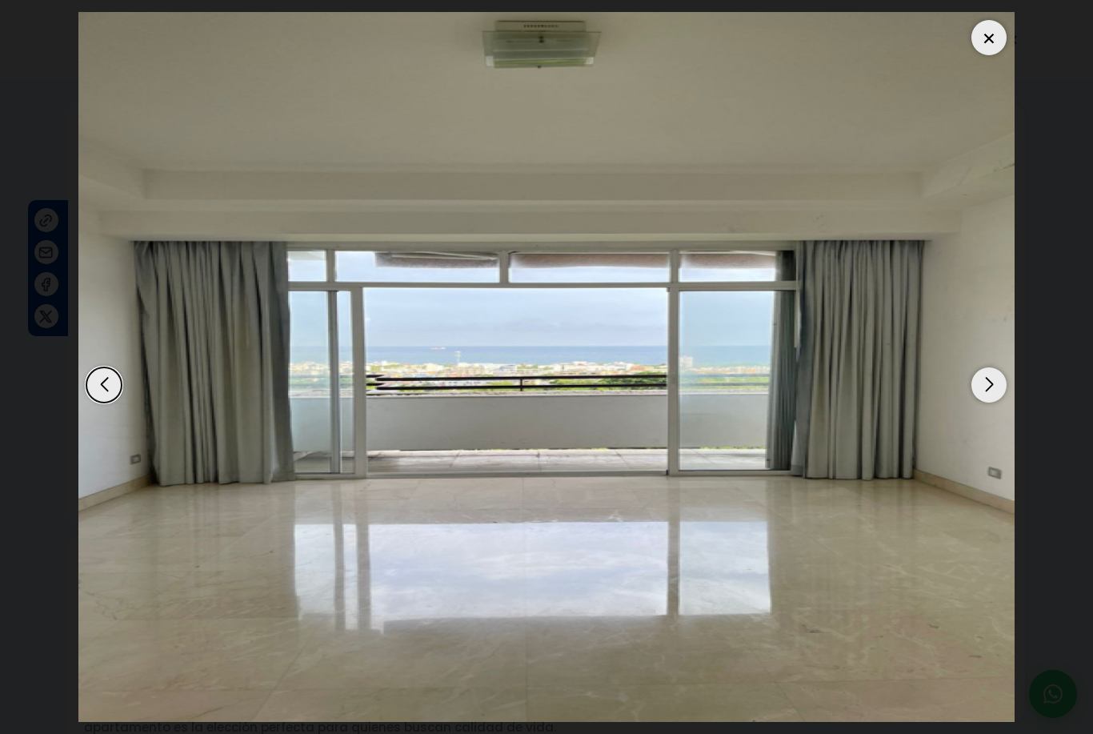
click at [993, 387] on div "Next slide" at bounding box center [988, 384] width 35 height 35
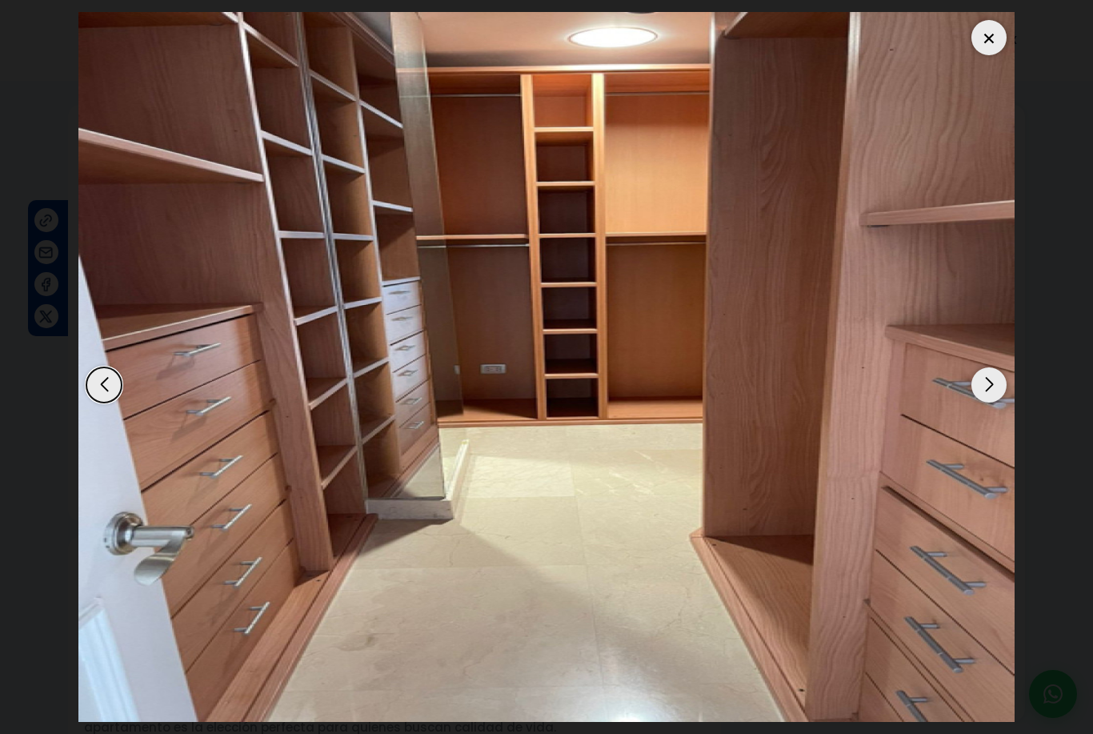
click at [993, 387] on div "Next slide" at bounding box center [988, 384] width 35 height 35
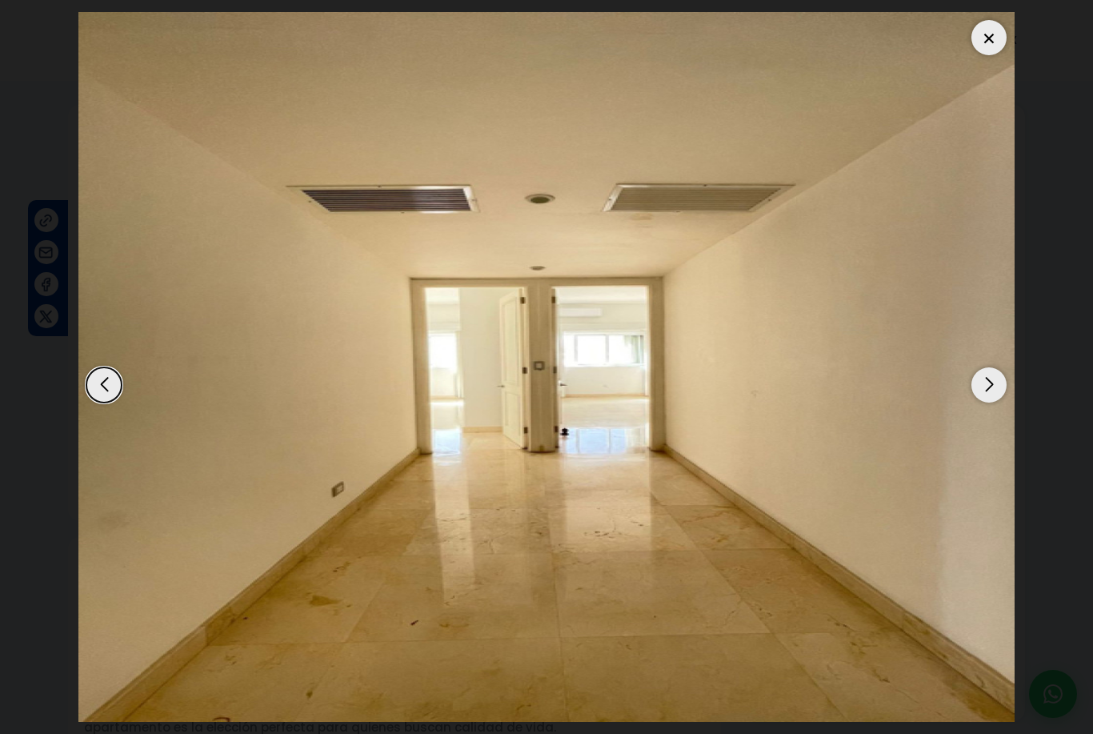
click at [993, 387] on div "Next slide" at bounding box center [988, 384] width 35 height 35
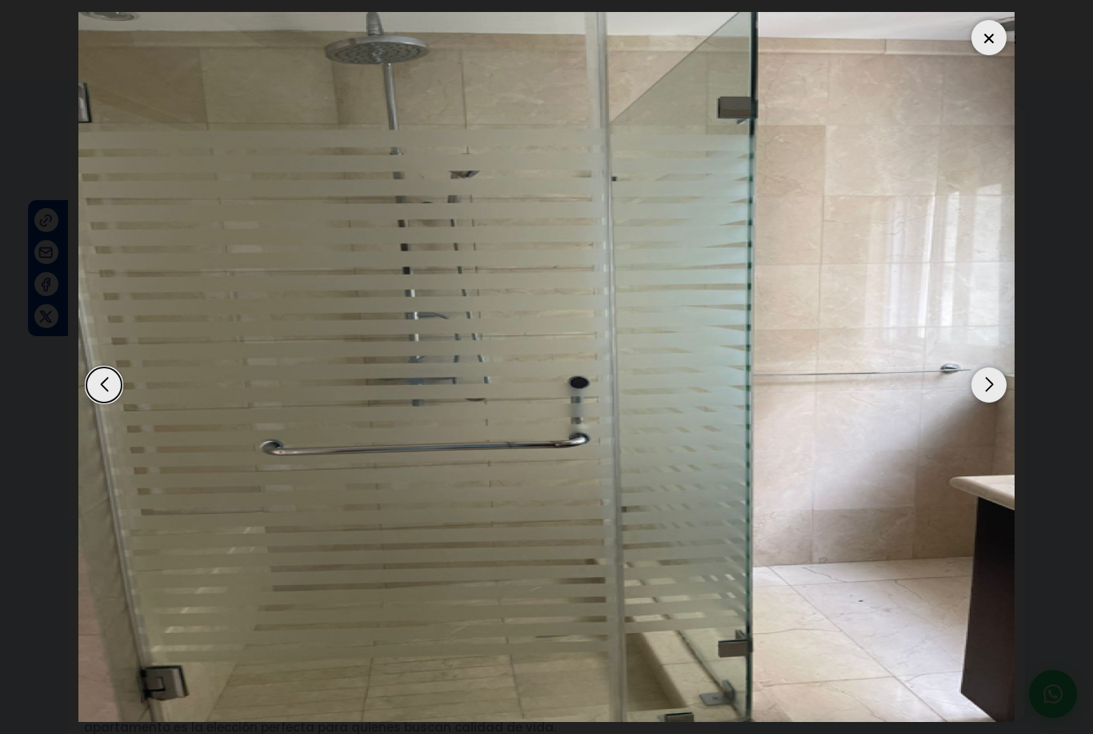
click at [993, 387] on div "Next slide" at bounding box center [988, 384] width 35 height 35
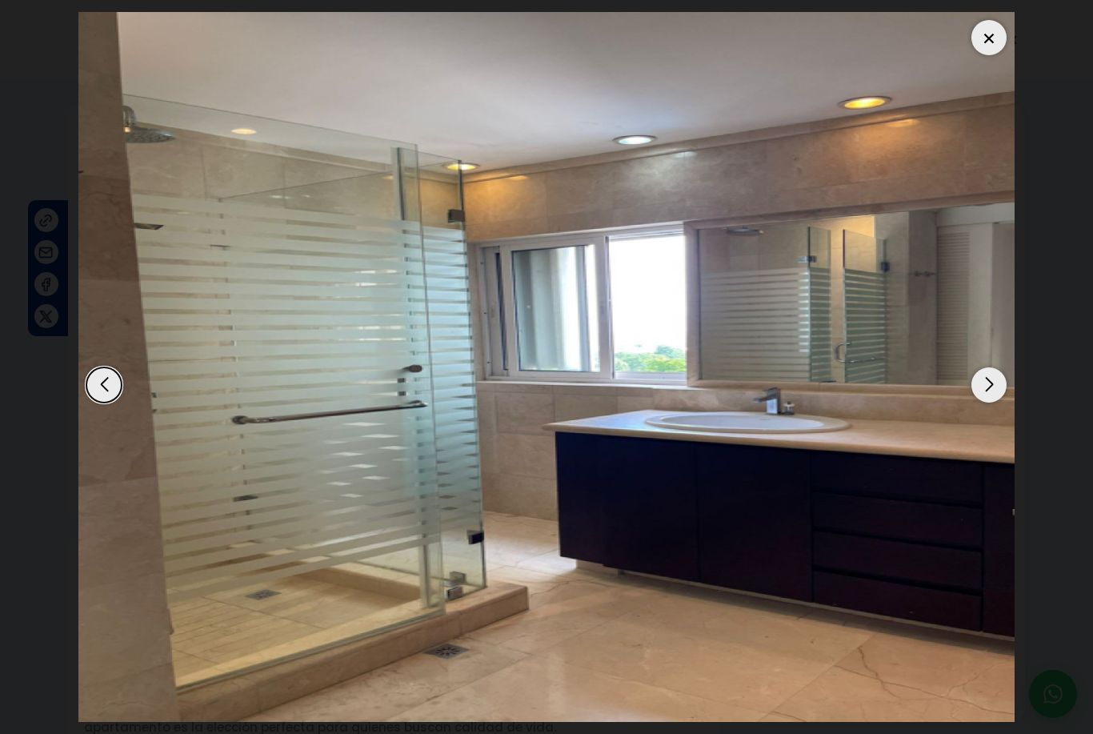
click at [993, 387] on div "Next slide" at bounding box center [988, 384] width 35 height 35
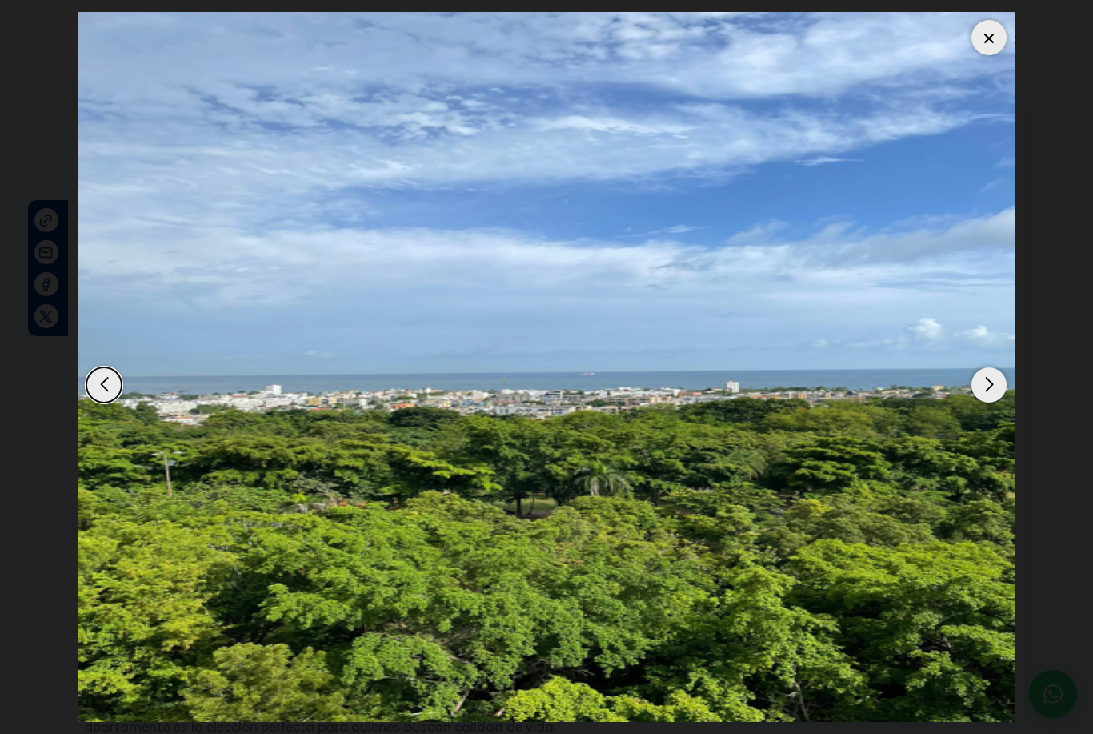
click at [993, 387] on div "Next slide" at bounding box center [988, 384] width 35 height 35
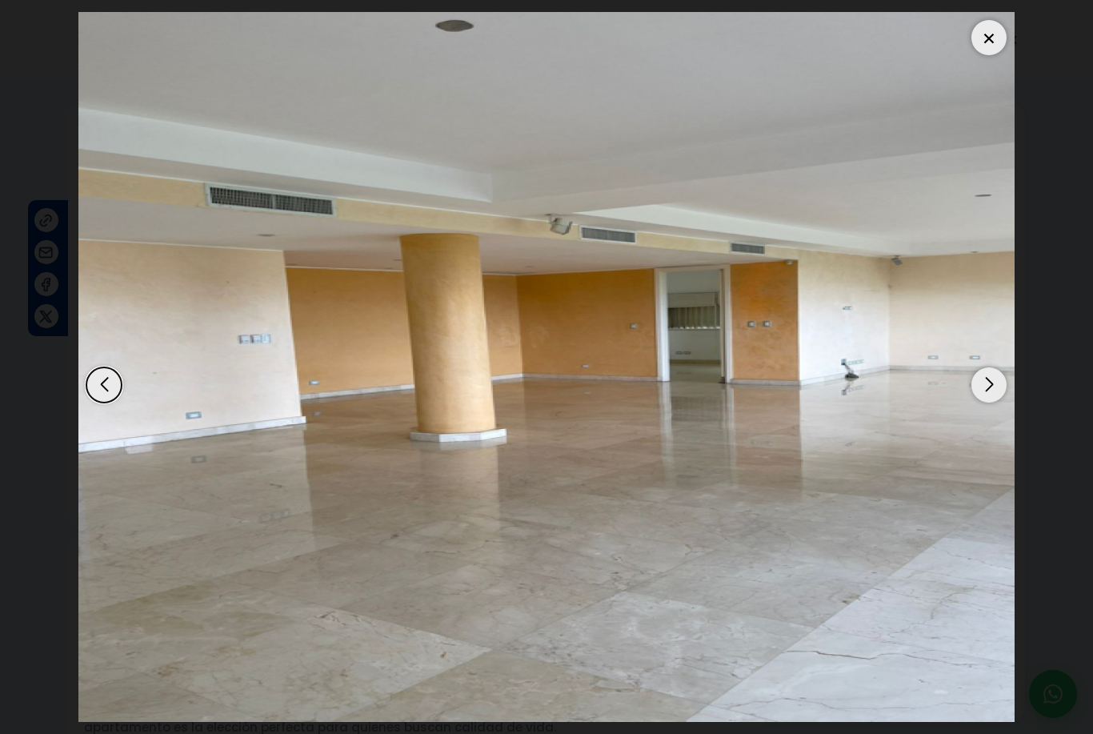
click at [993, 387] on div "Next slide" at bounding box center [988, 384] width 35 height 35
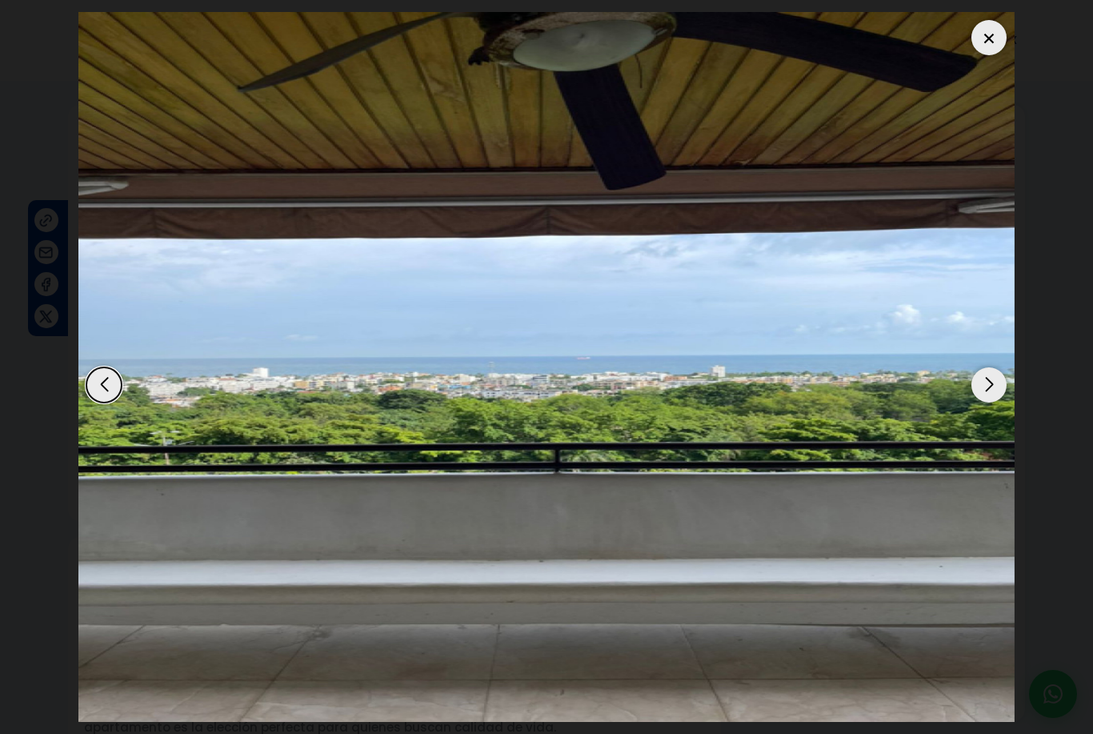
click at [993, 387] on div "Next slide" at bounding box center [988, 384] width 35 height 35
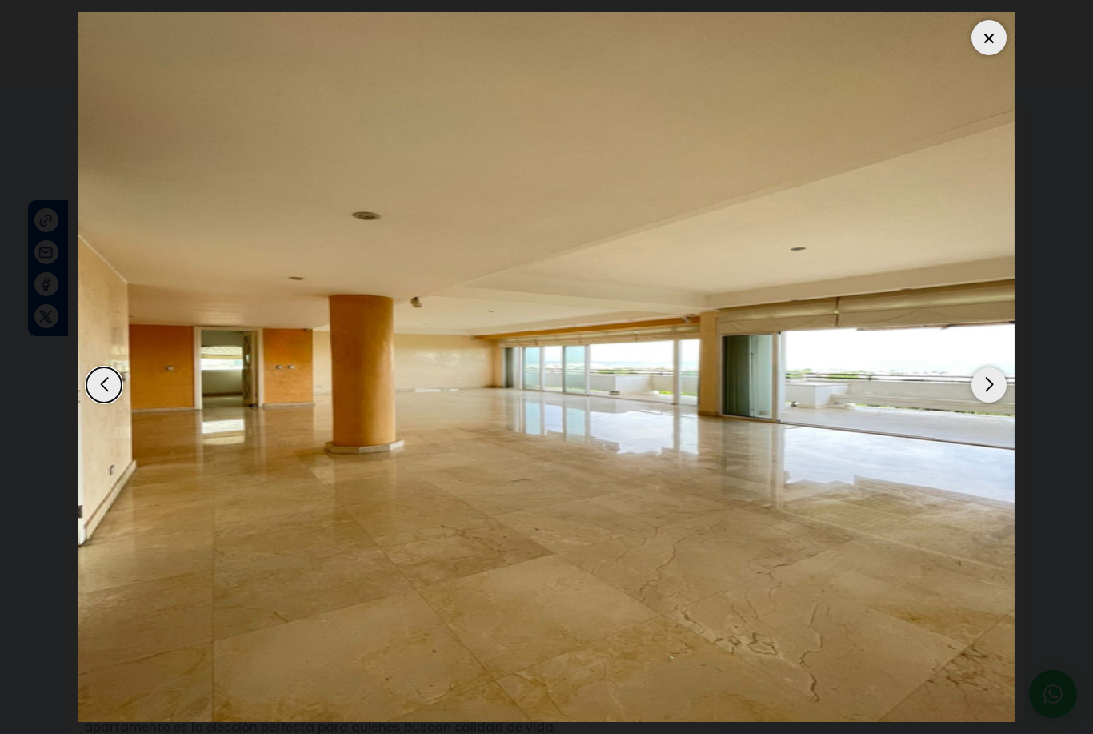
click at [993, 387] on div "Next slide" at bounding box center [988, 384] width 35 height 35
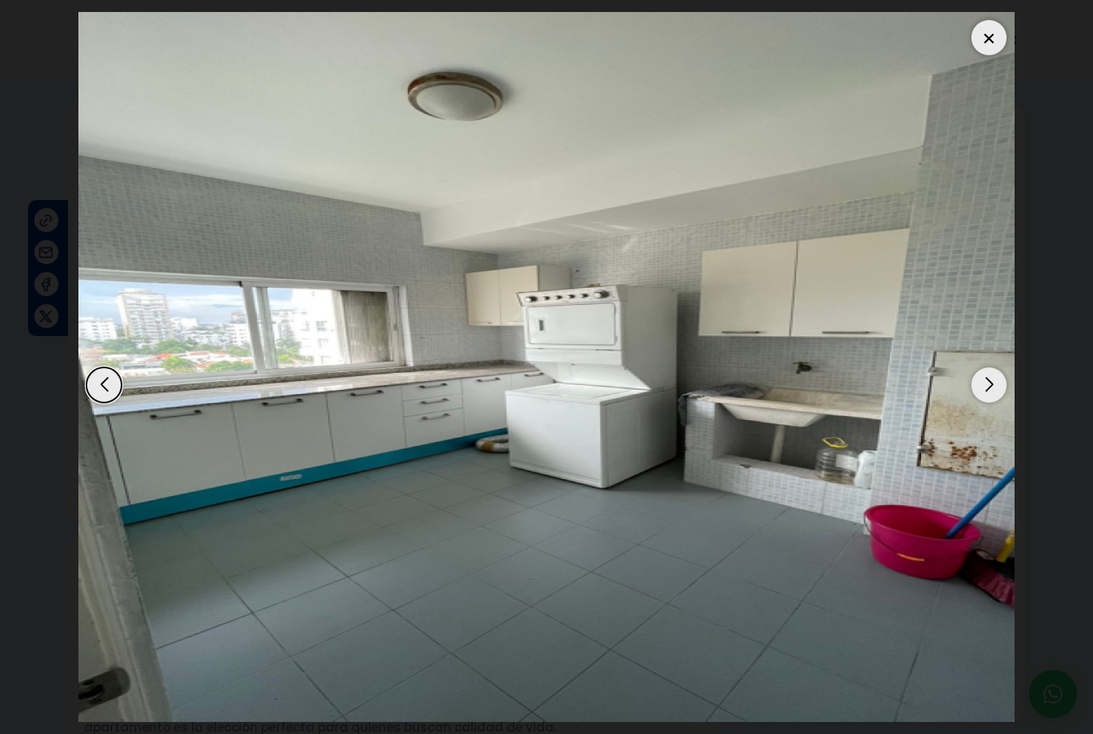
click at [993, 386] on div "Next slide" at bounding box center [988, 384] width 35 height 35
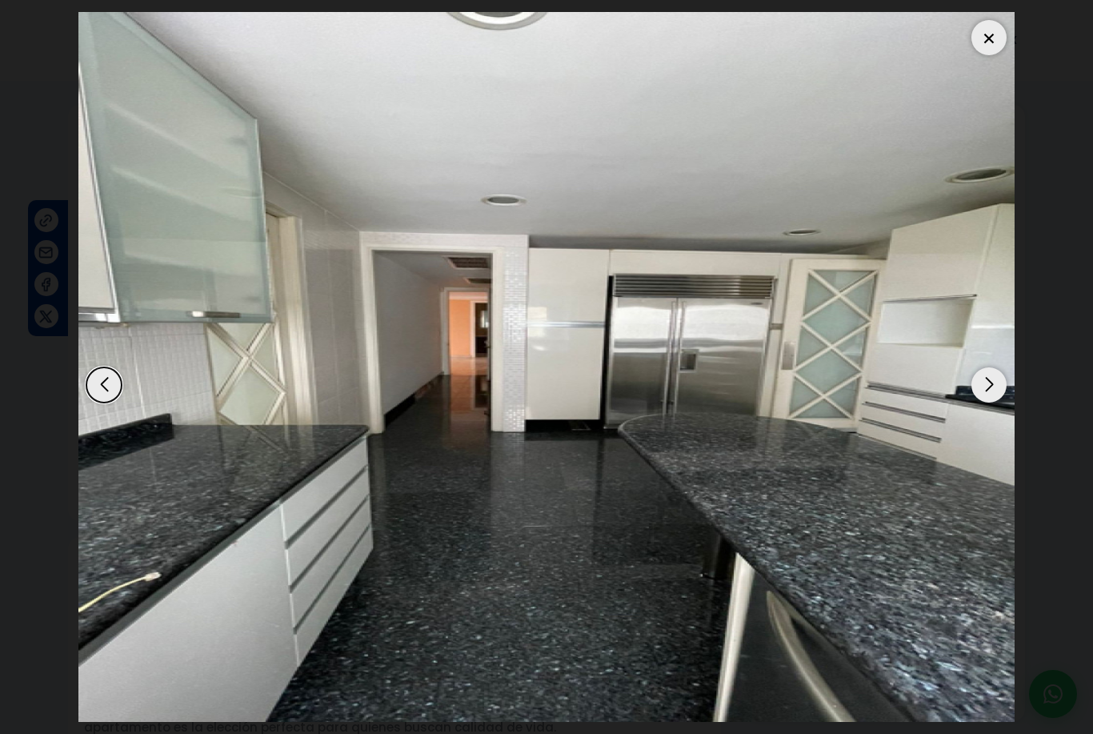
click at [995, 45] on div at bounding box center [988, 37] width 35 height 35
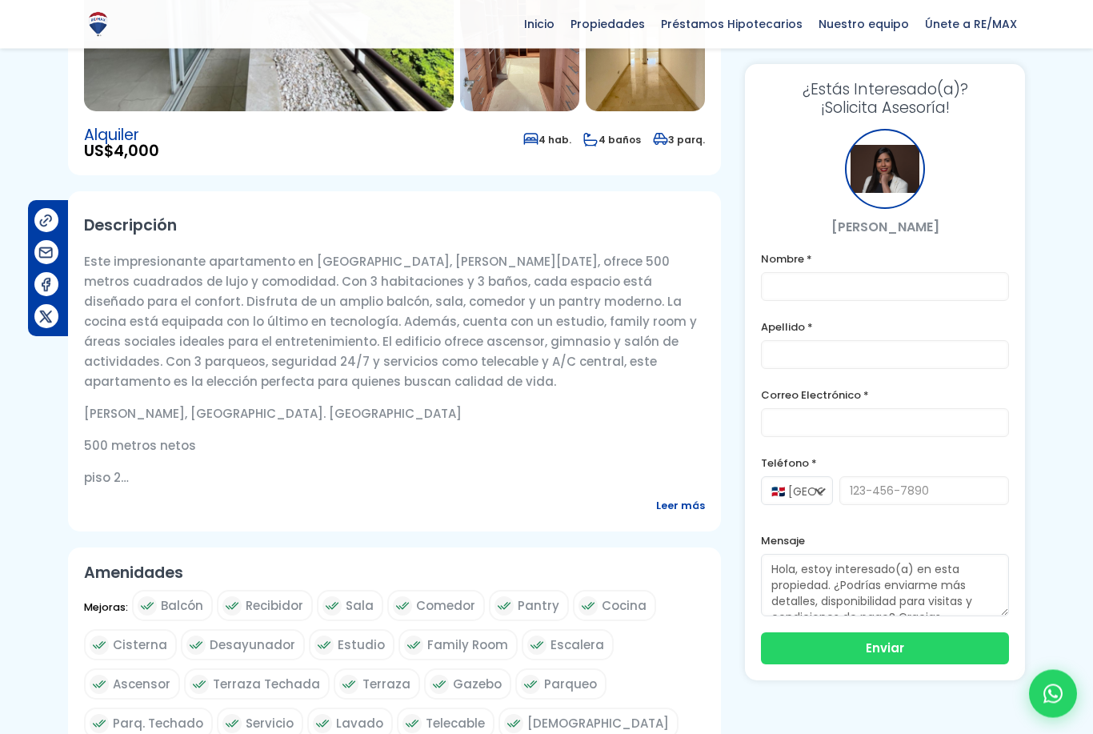
scroll to position [306, 0]
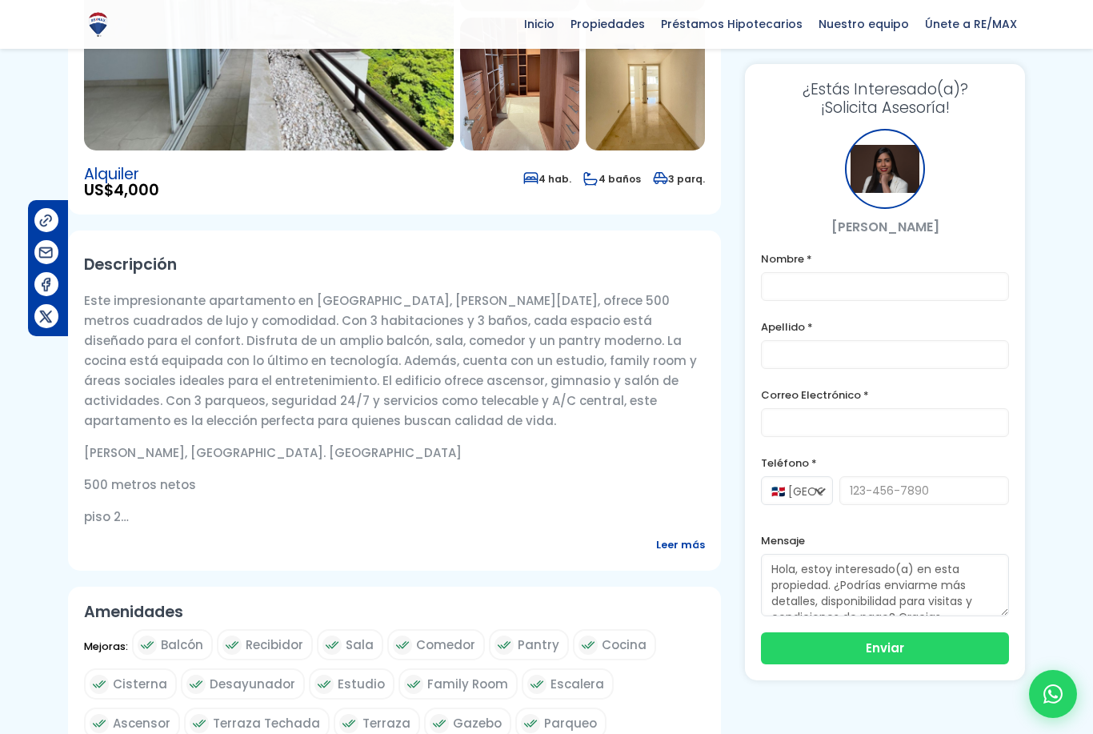
click at [678, 546] on span "Leer más" at bounding box center [680, 544] width 49 height 20
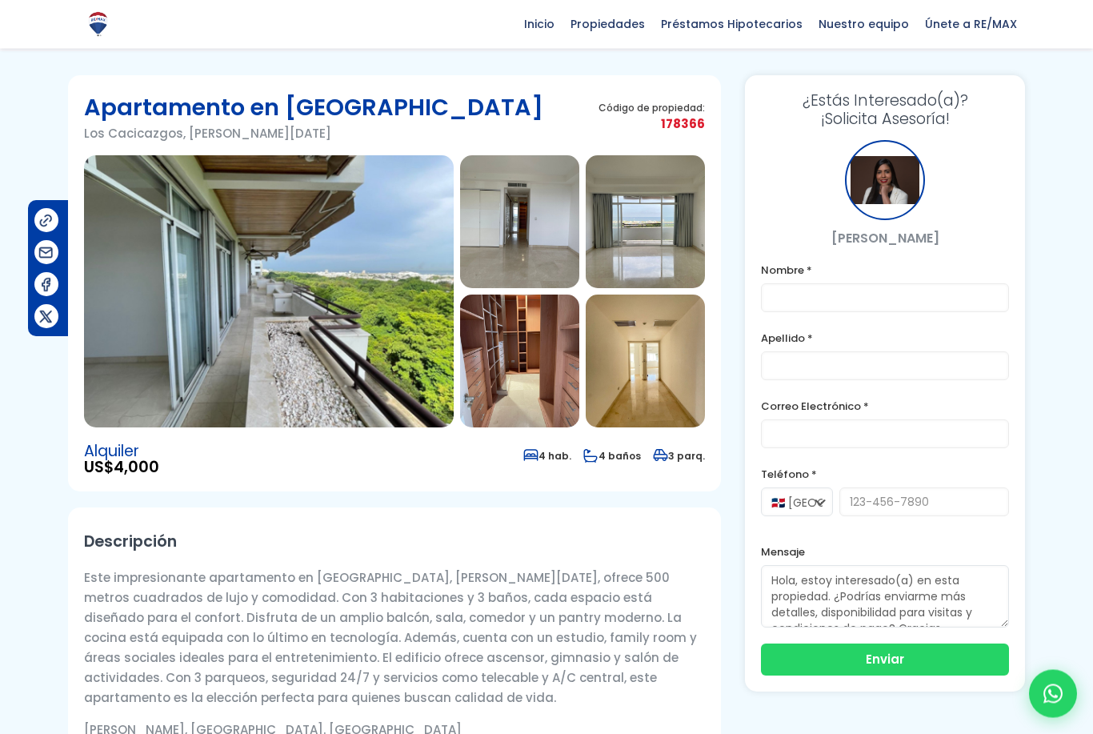
scroll to position [0, 0]
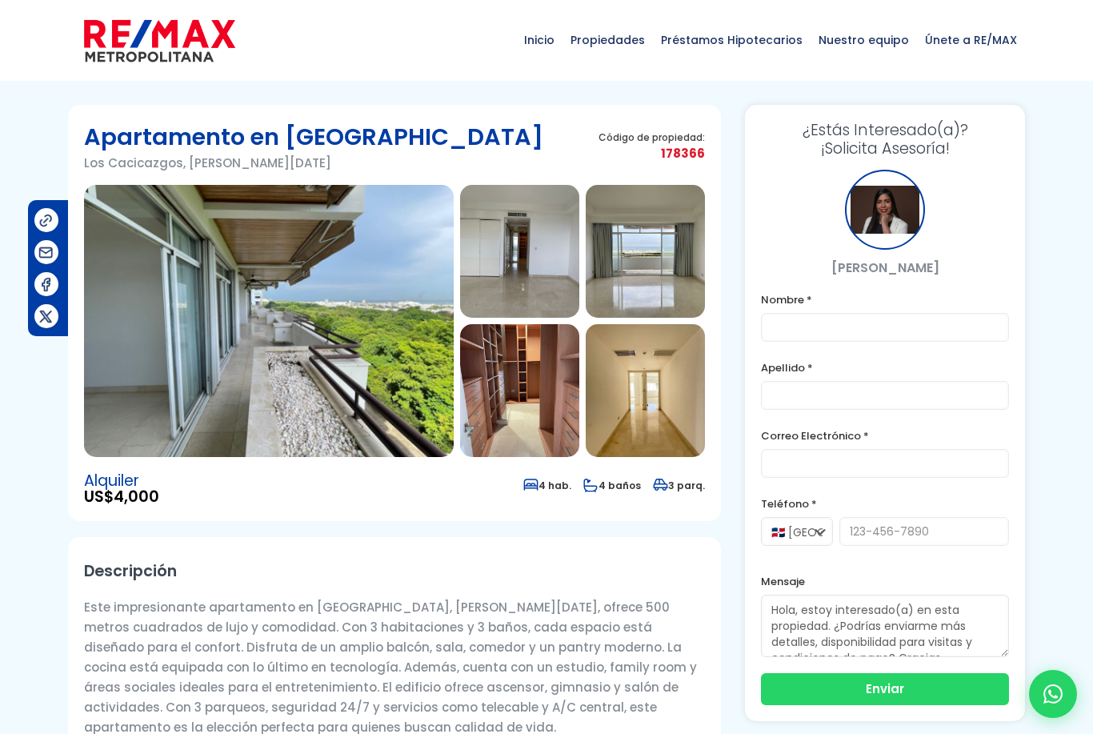
click at [356, 297] on img at bounding box center [269, 321] width 370 height 272
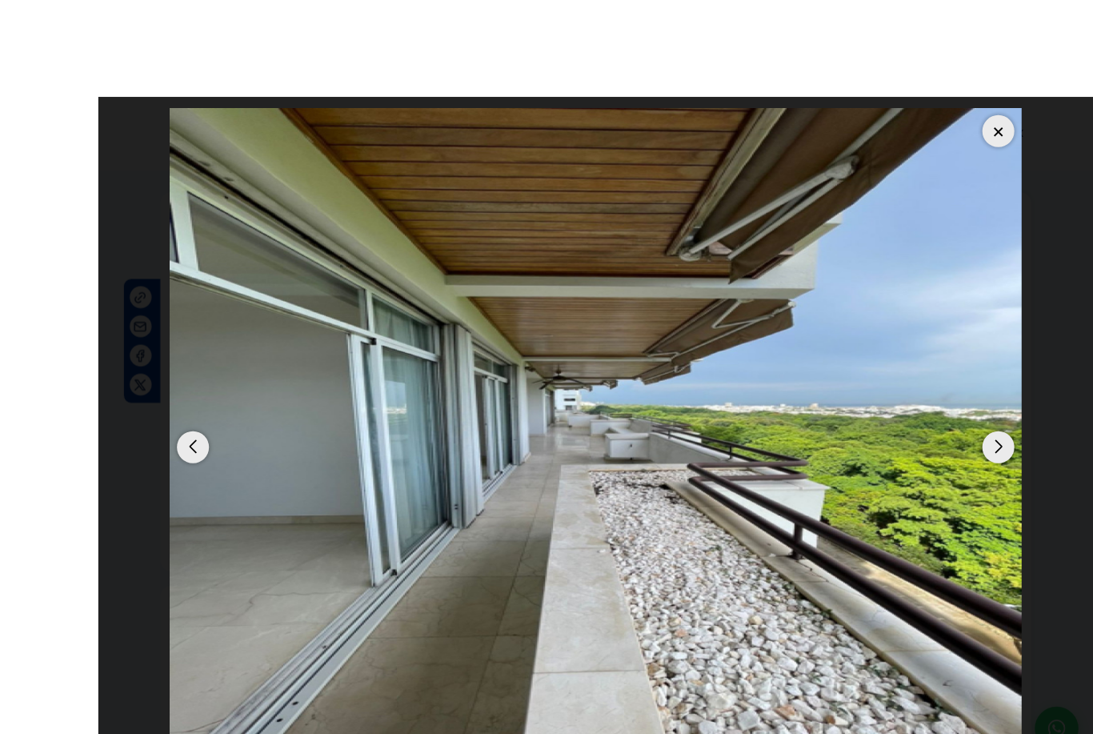
scroll to position [6, 0]
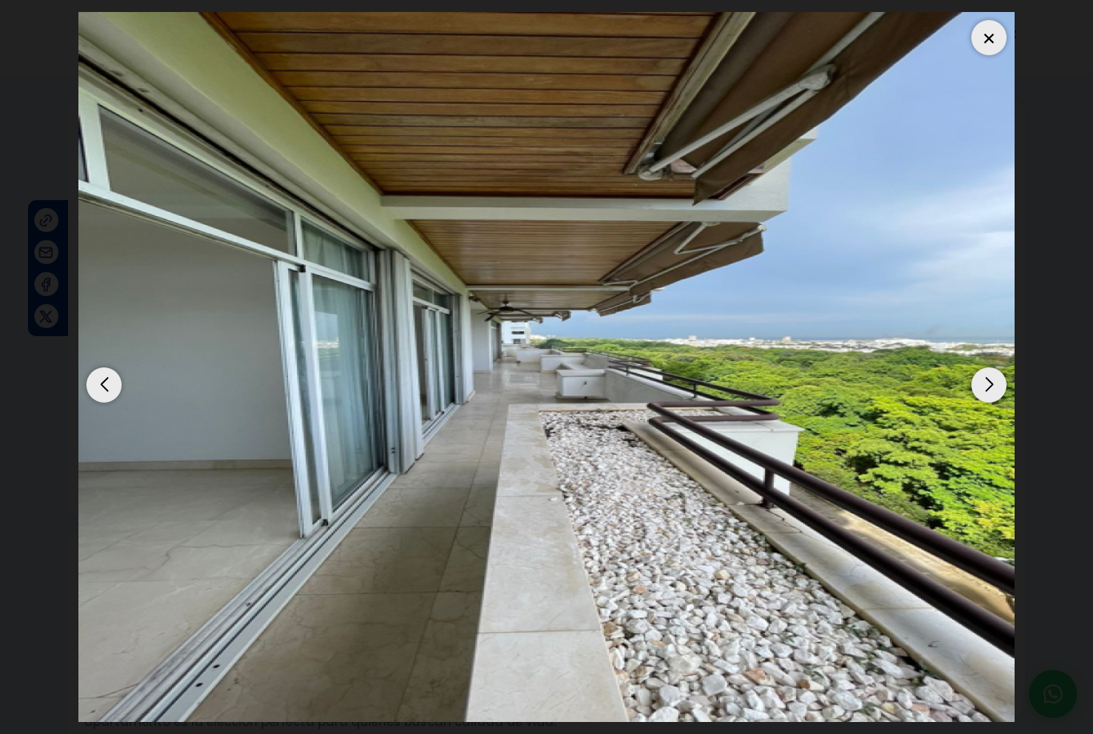
click at [998, 383] on div "Next slide" at bounding box center [988, 384] width 35 height 35
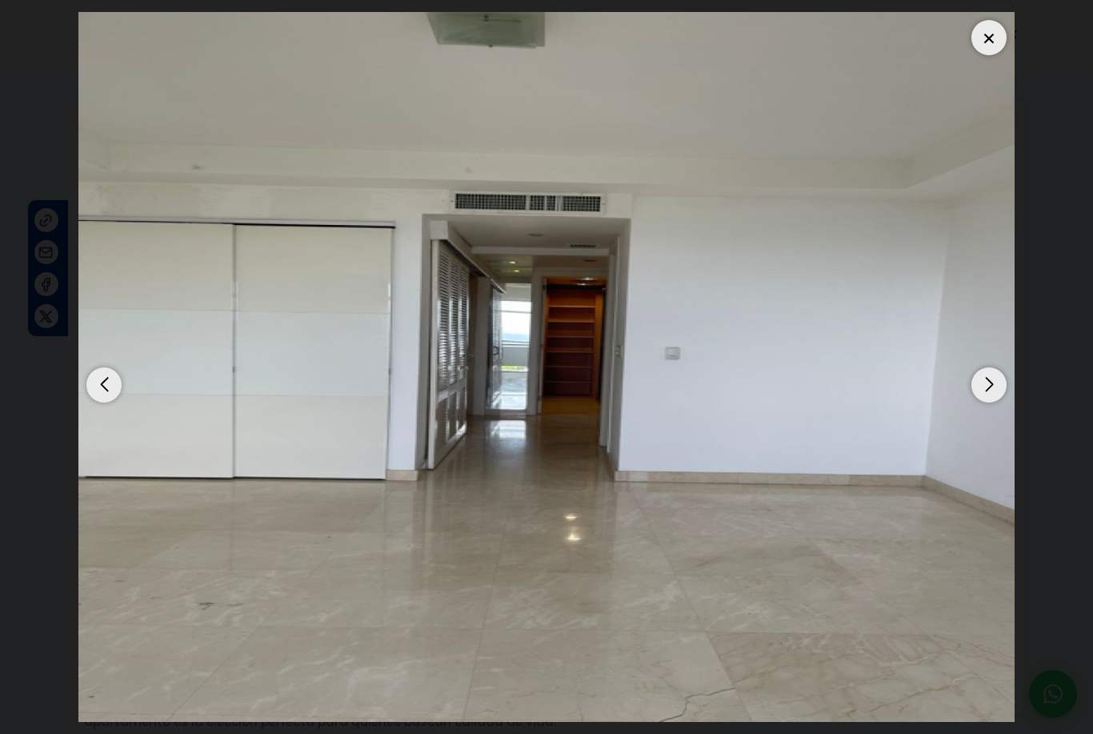
click at [989, 385] on div "Next slide" at bounding box center [988, 384] width 35 height 35
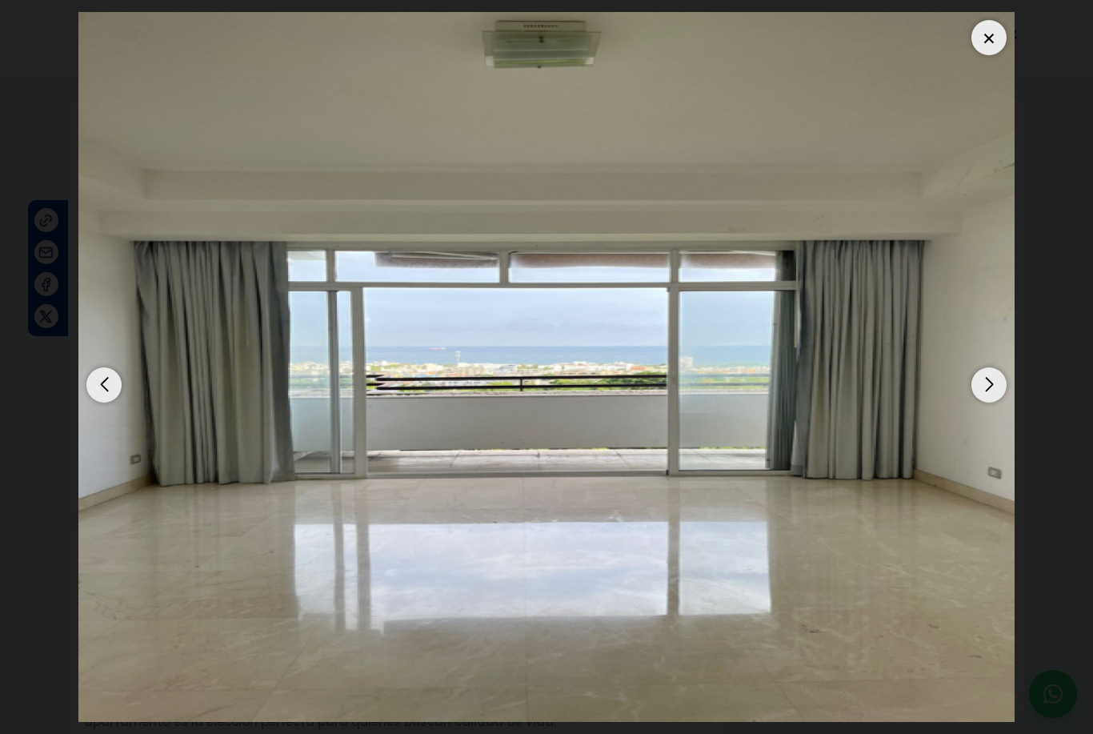
click at [989, 386] on div "Next slide" at bounding box center [988, 384] width 35 height 35
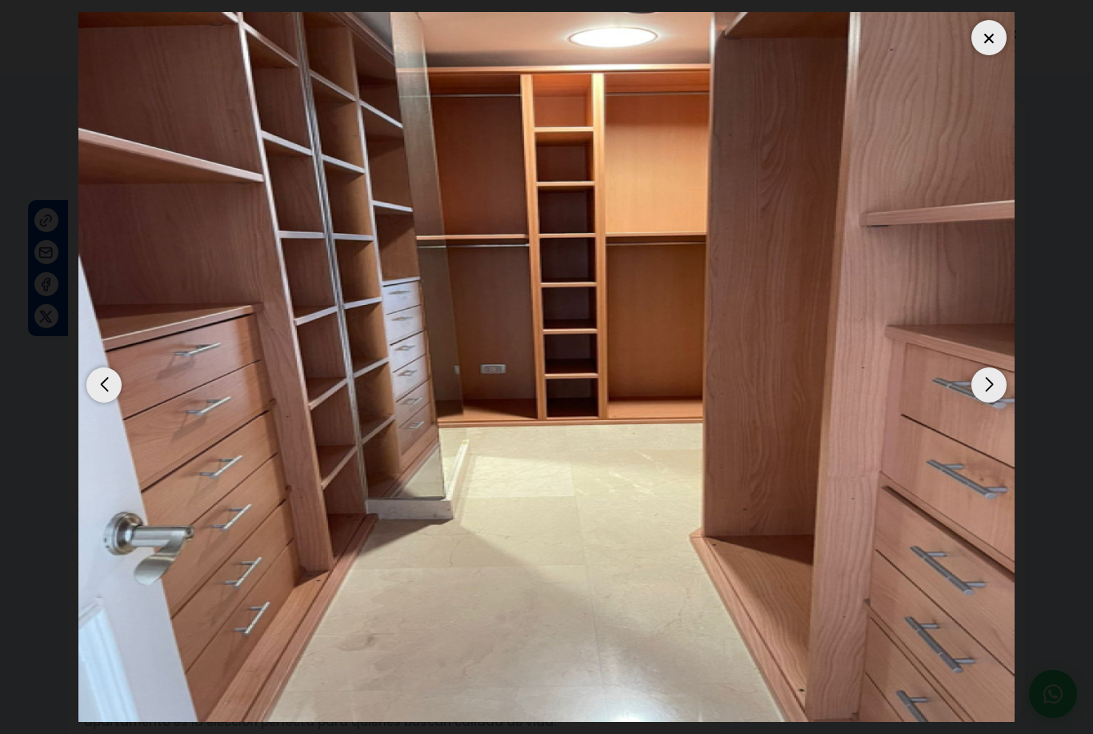
click at [989, 387] on div "Next slide" at bounding box center [988, 384] width 35 height 35
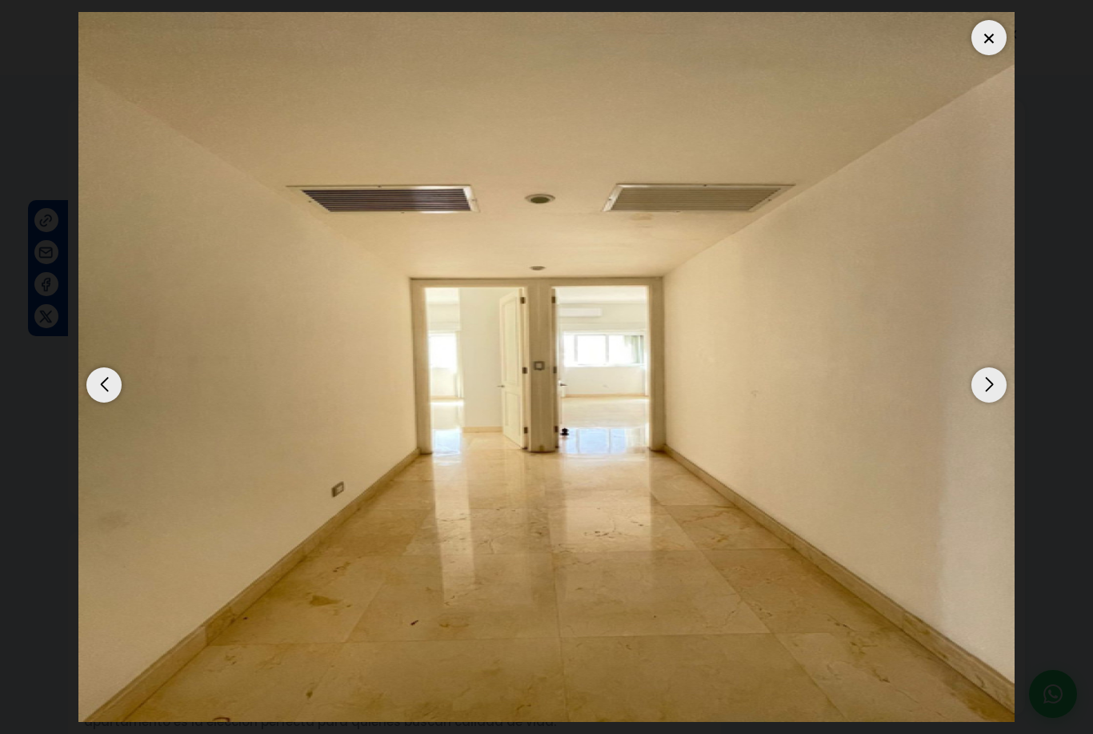
click at [990, 41] on div at bounding box center [988, 37] width 35 height 35
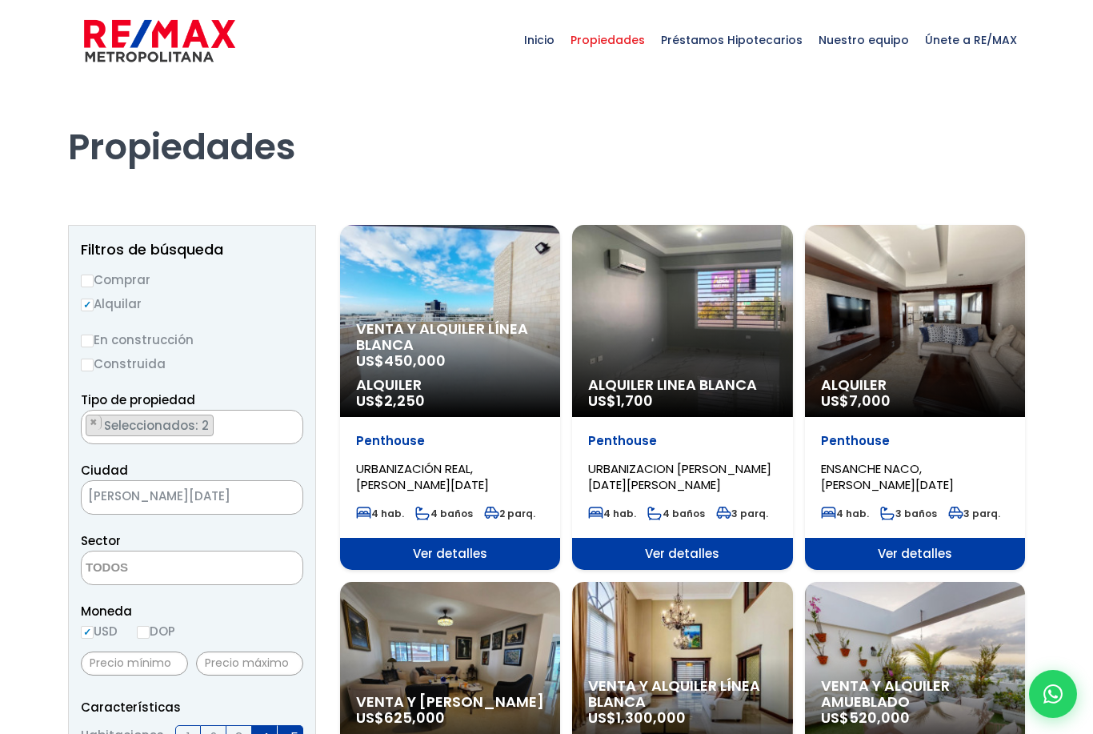
click at [90, 279] on input "Comprar" at bounding box center [87, 280] width 13 height 13
radio input "true"
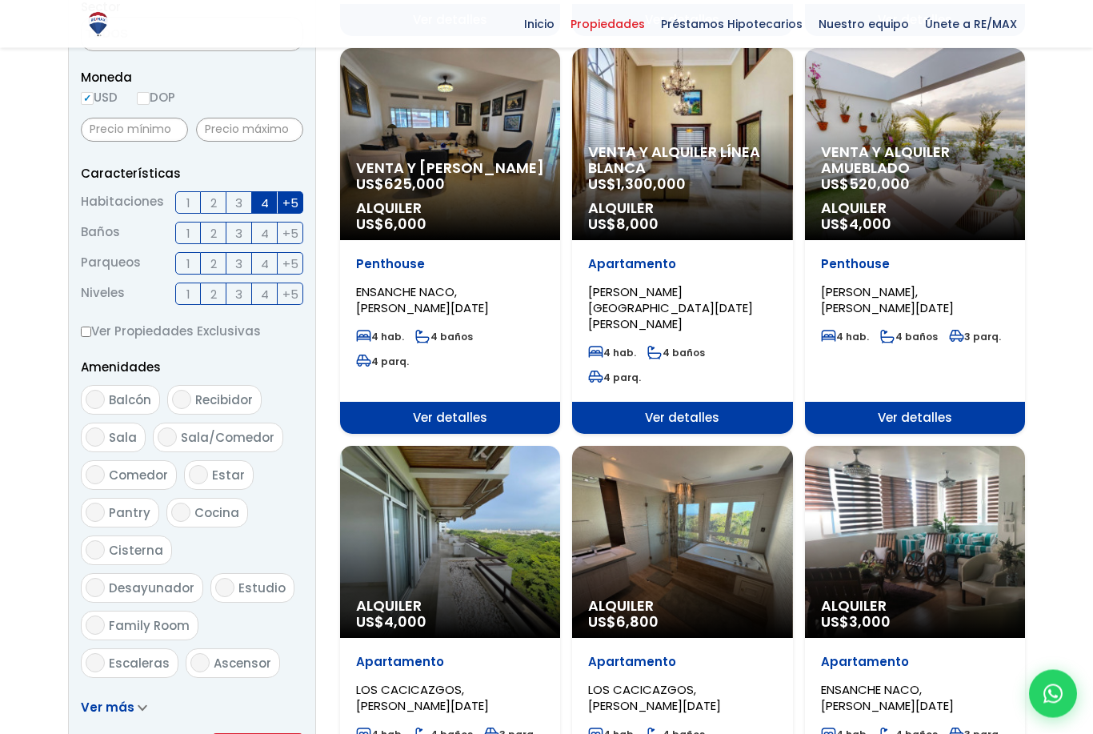
scroll to position [558, 0]
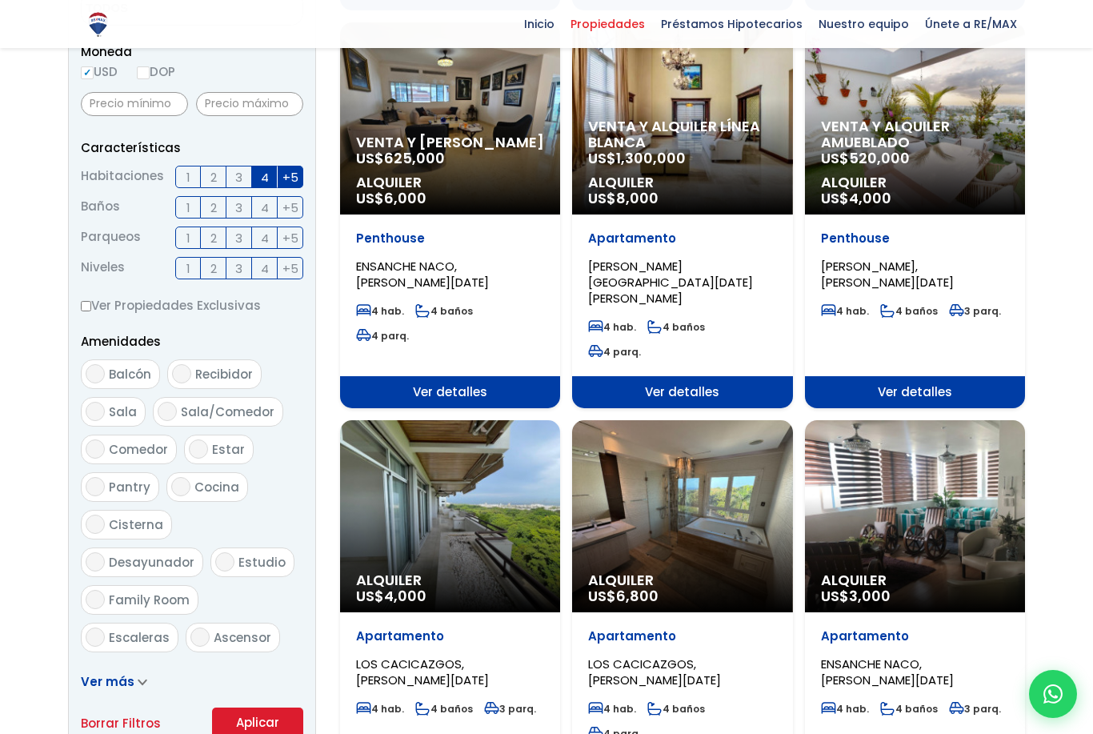
click at [276, 729] on button "Aplicar" at bounding box center [257, 722] width 91 height 30
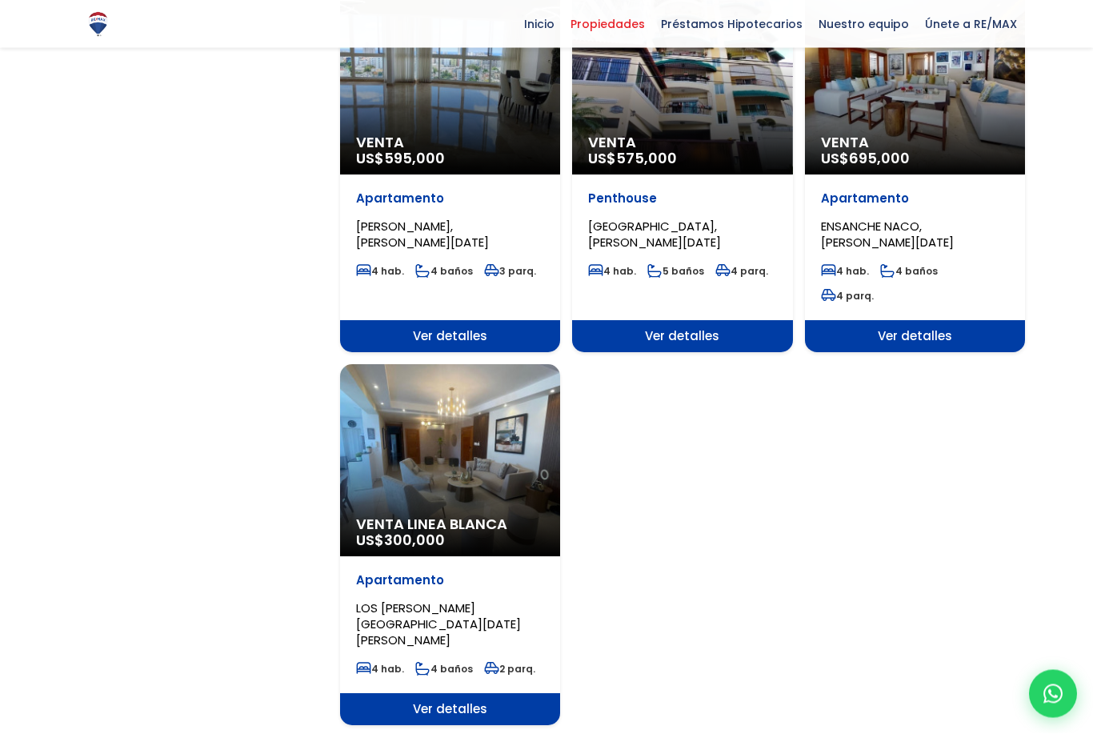
scroll to position [1777, 0]
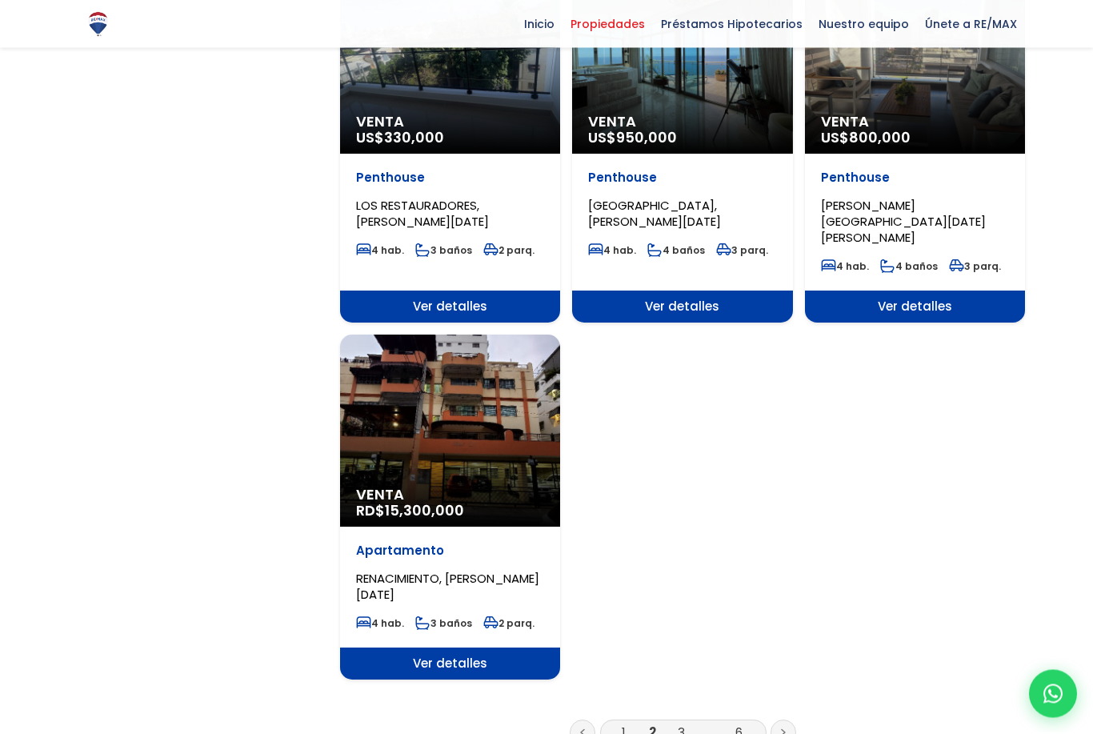
scroll to position [1744, 0]
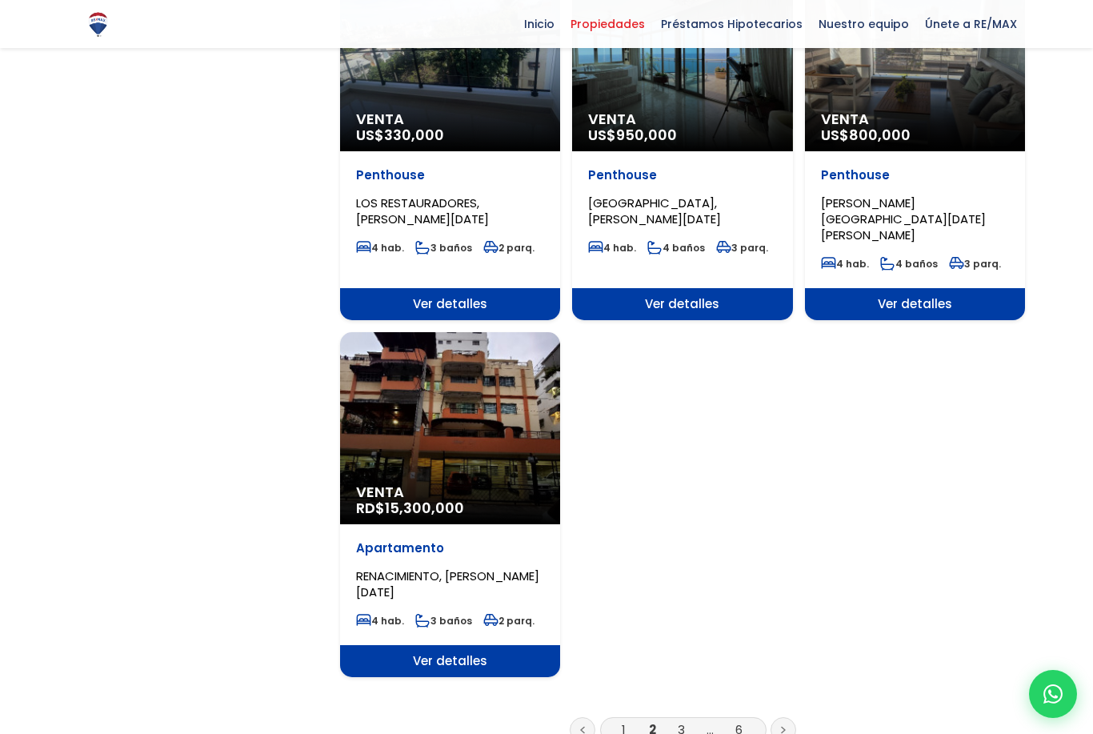
click at [682, 721] on link "3" at bounding box center [681, 729] width 7 height 17
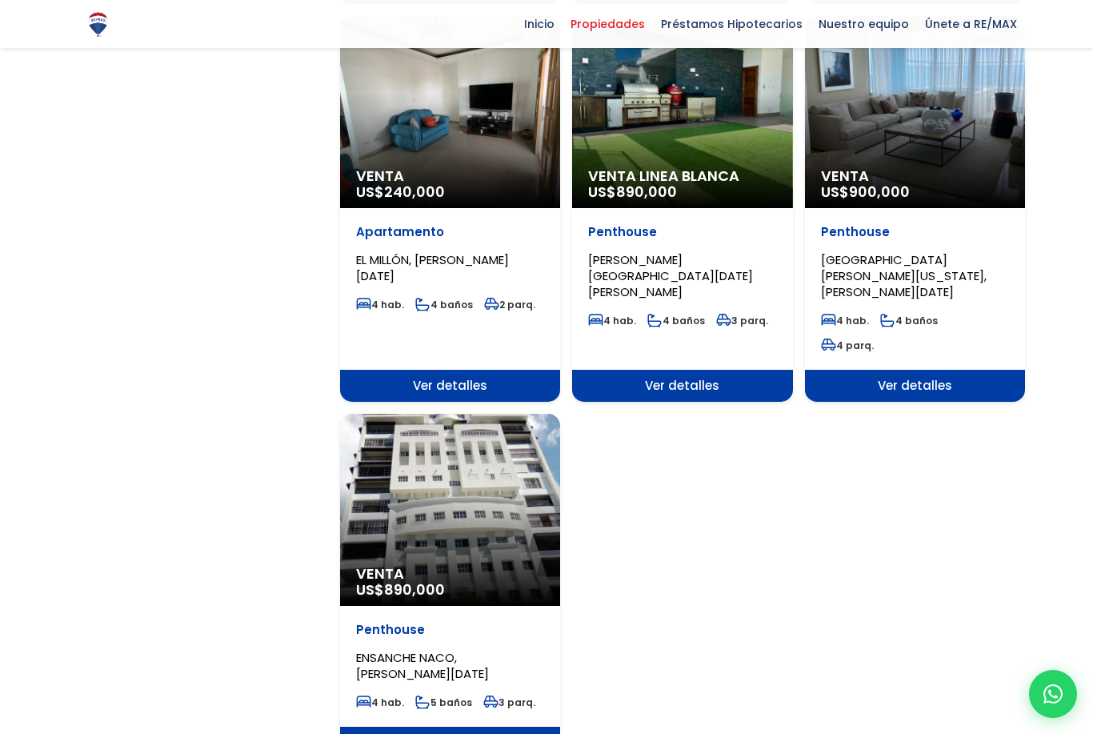
scroll to position [1718, 0]
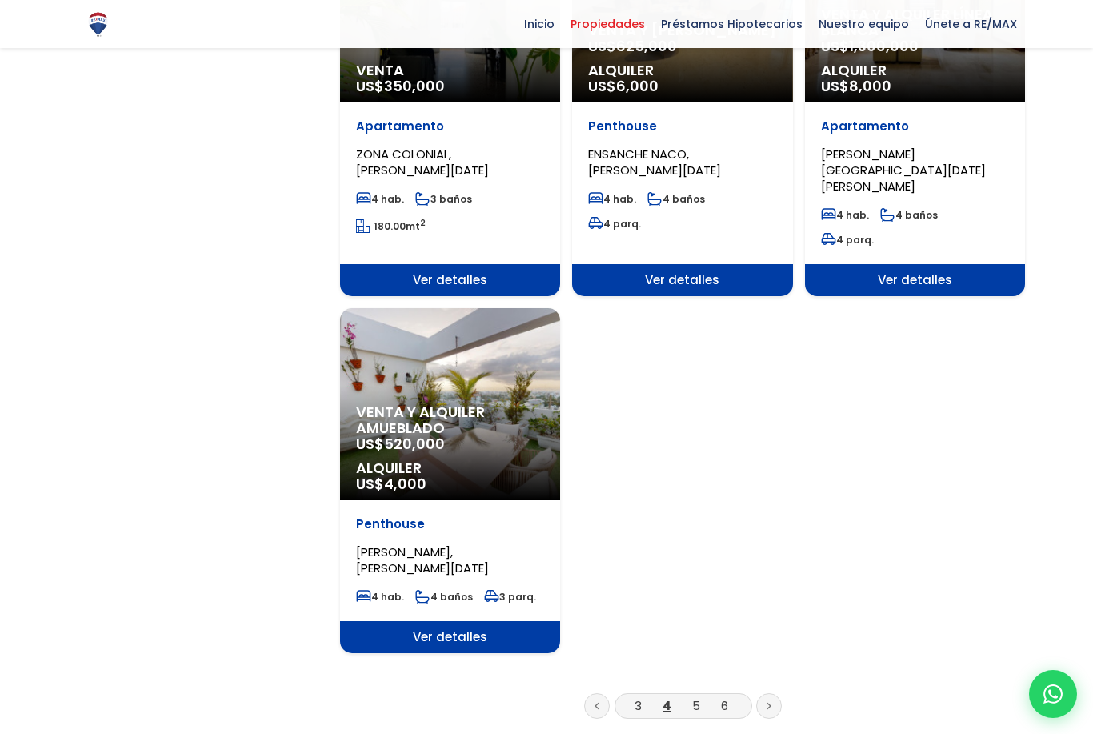
scroll to position [1796, 0]
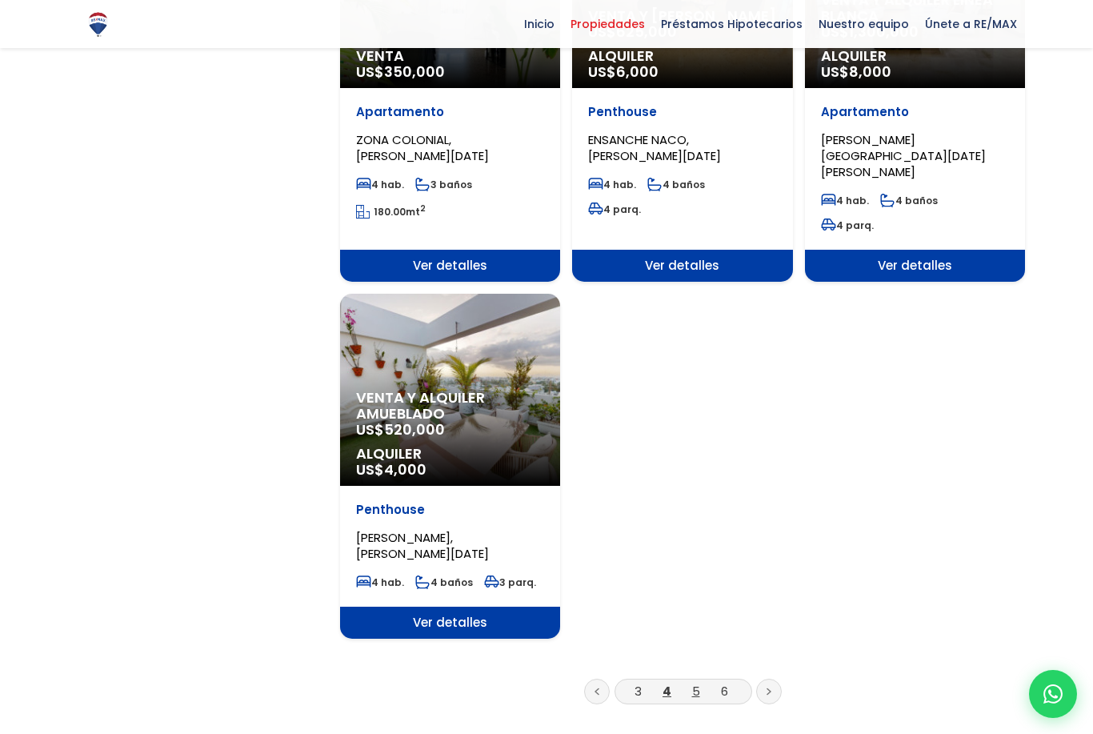
click at [697, 682] on link "5" at bounding box center [696, 690] width 8 height 17
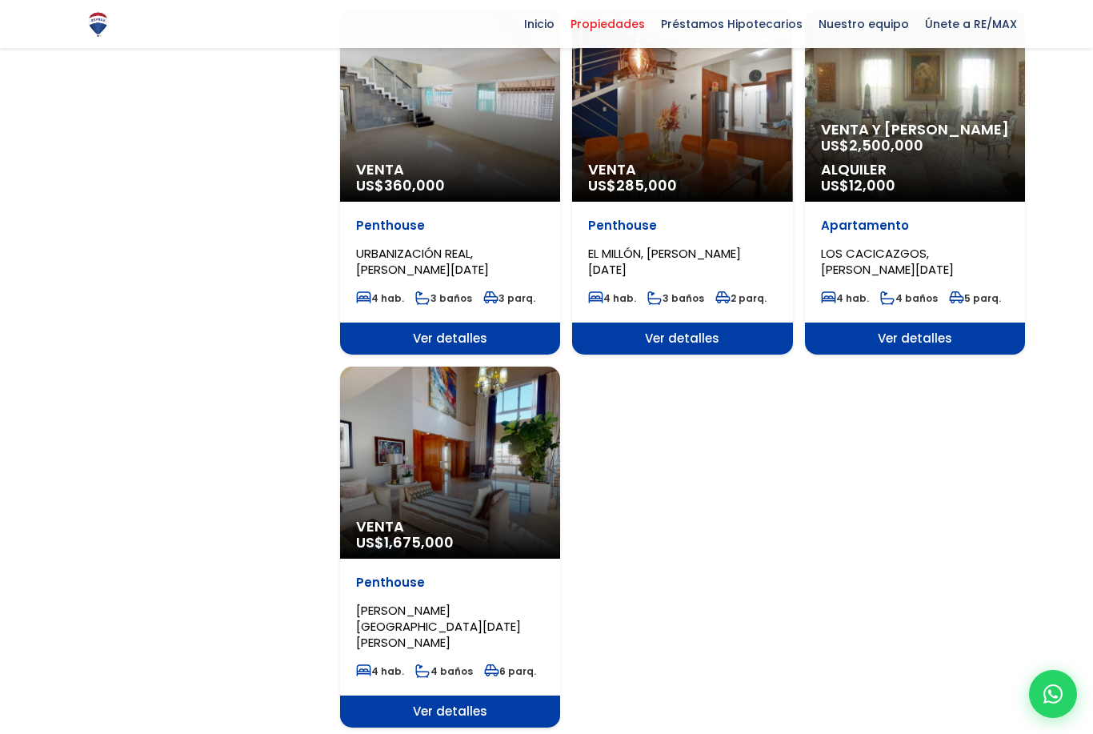
scroll to position [1713, 0]
